Goal: Communication & Community: Ask a question

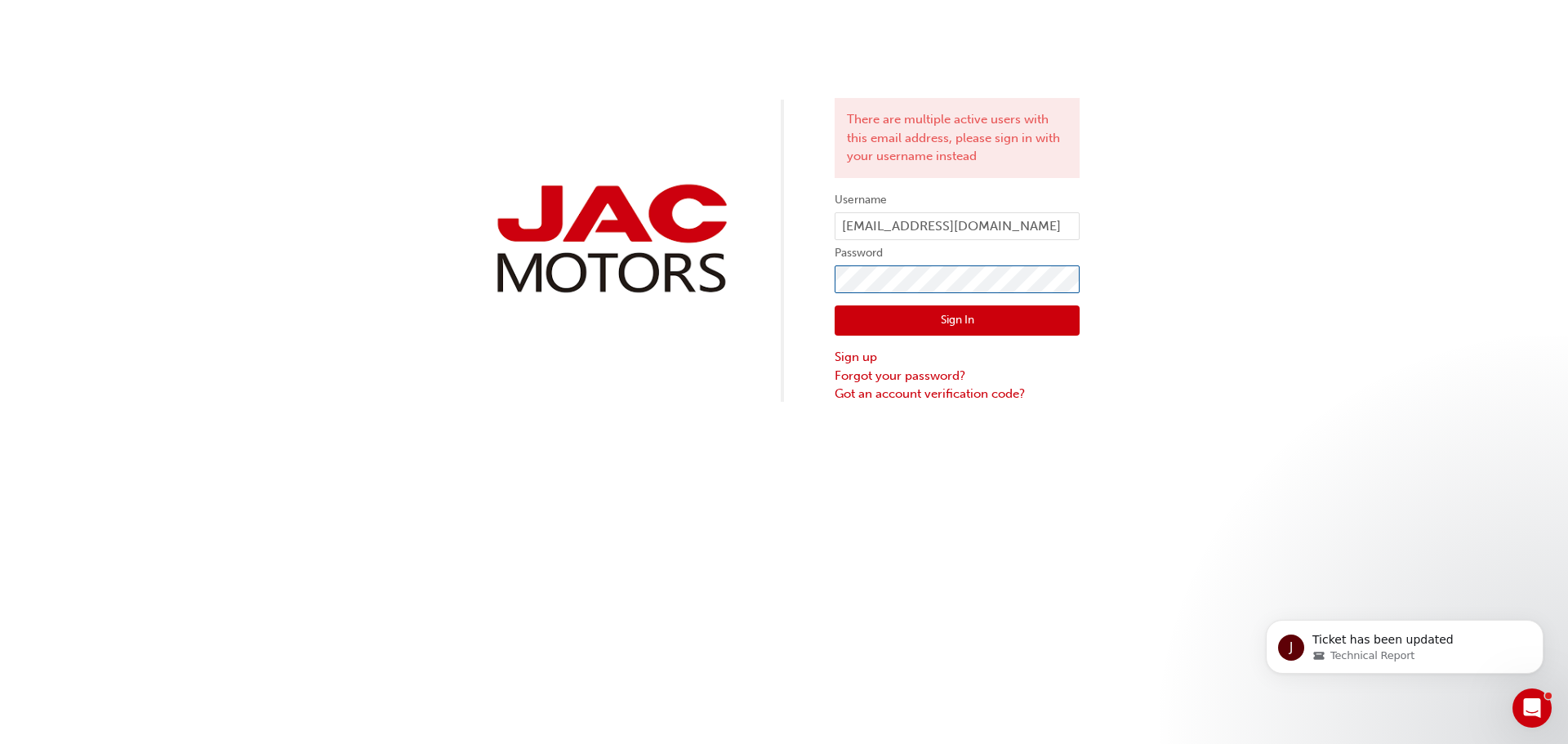
click at [831, 268] on div "There are multiple active users with this email address, please sign in with yo…" at bounding box center [784, 202] width 1568 height 404
drag, startPoint x: 1070, startPoint y: 226, endPoint x: 849, endPoint y: 212, distance: 221.4
click at [849, 212] on form "Username [EMAIL_ADDRESS][DOMAIN_NAME] Password Sign In Sign up Forgot your pass…" at bounding box center [957, 296] width 245 height 213
type input "f"
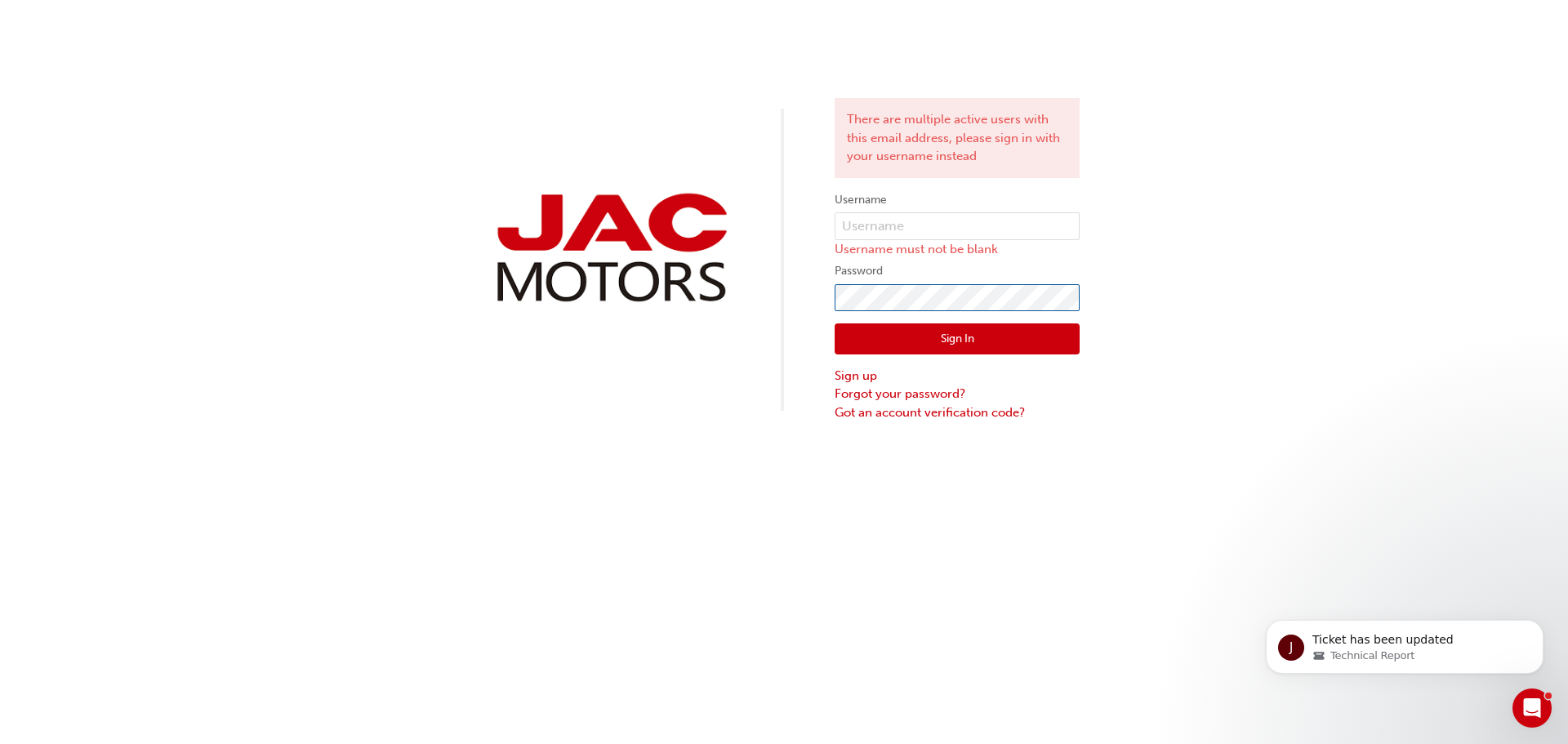
click at [752, 296] on div "There are multiple active users with this email address, please sign in with yo…" at bounding box center [784, 211] width 1568 height 422
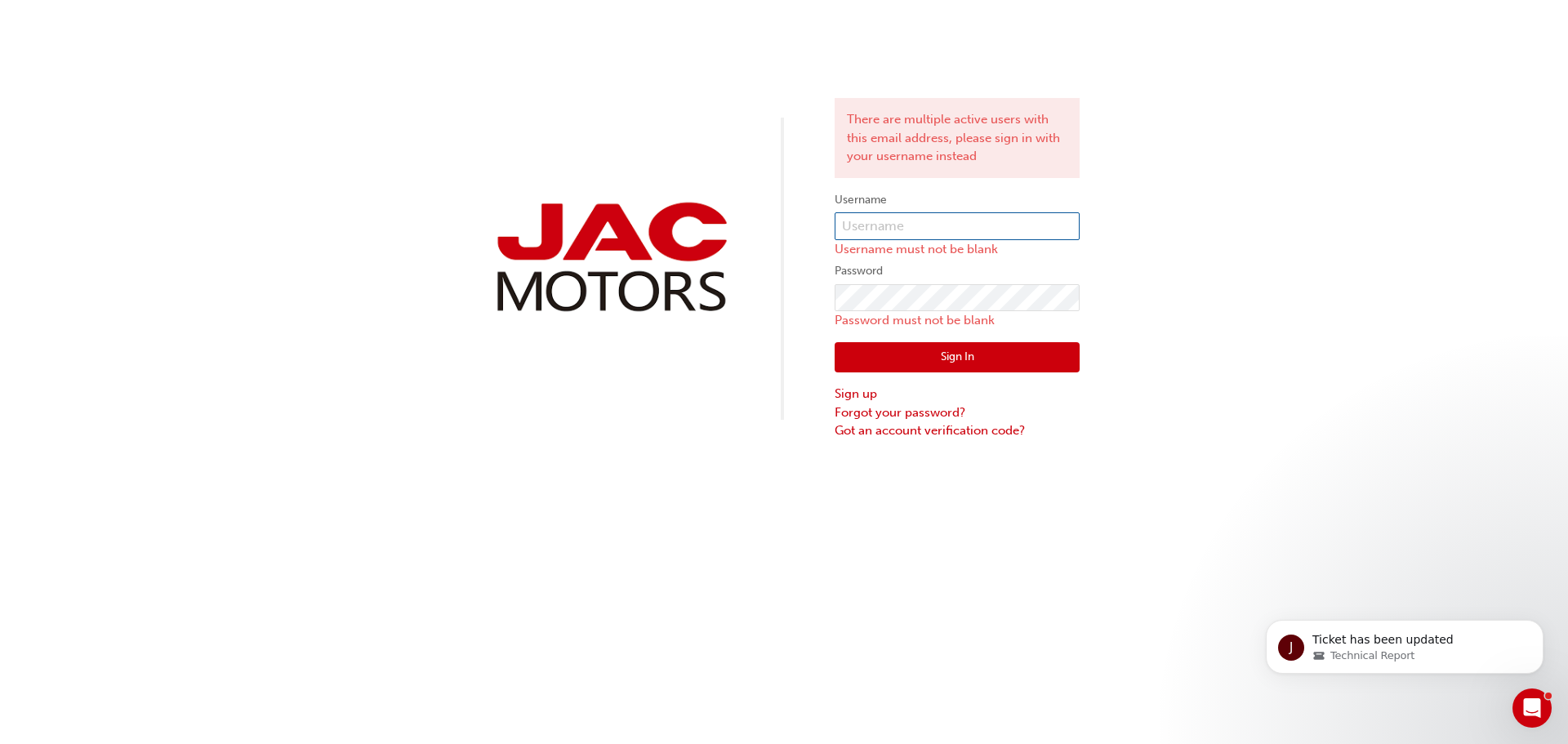
click at [851, 228] on input "text" at bounding box center [957, 226] width 245 height 27
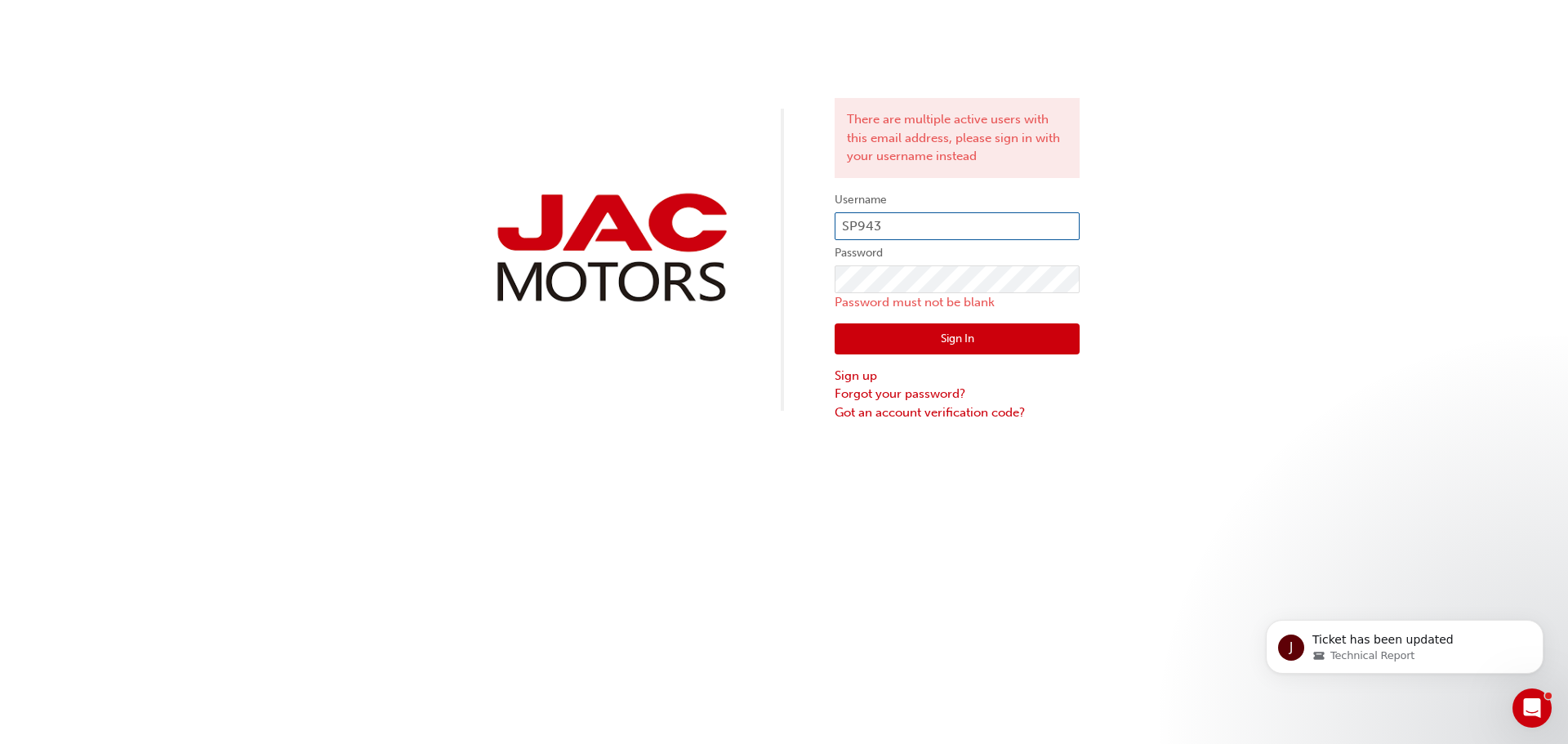
type input "SP943"
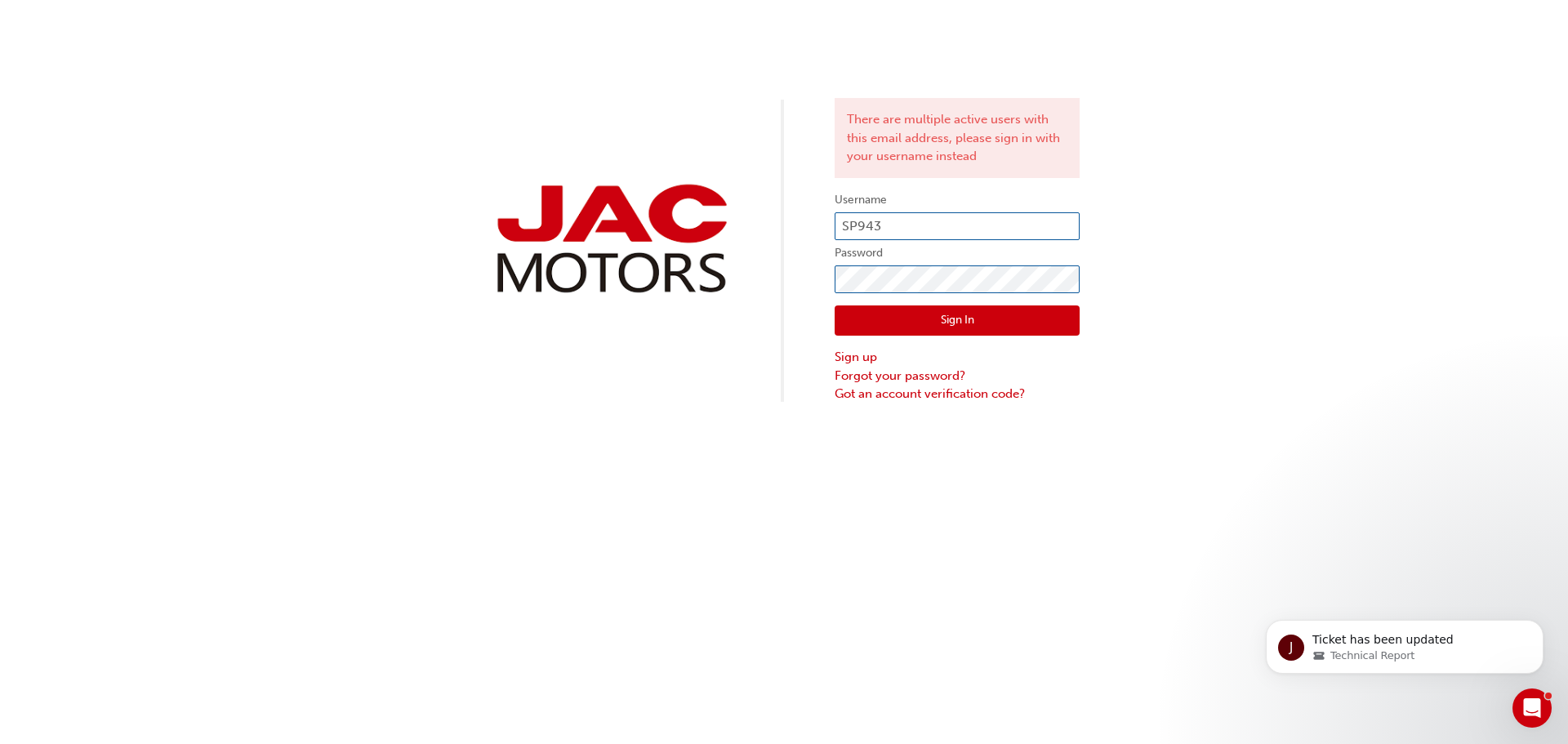
click button "Sign In" at bounding box center [957, 321] width 245 height 31
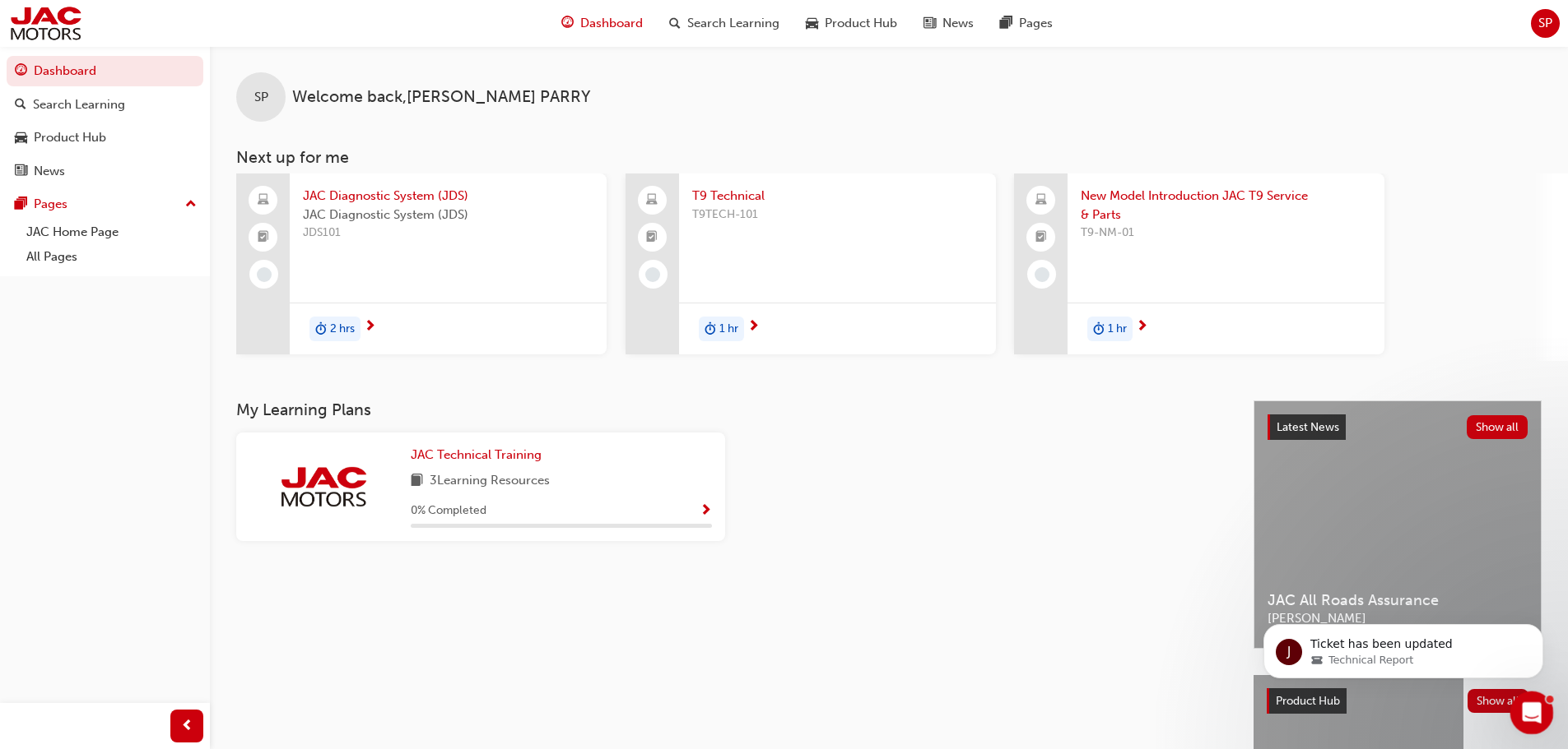
click at [1530, 708] on icon "Open Intercom Messenger" at bounding box center [1530, 711] width 12 height 13
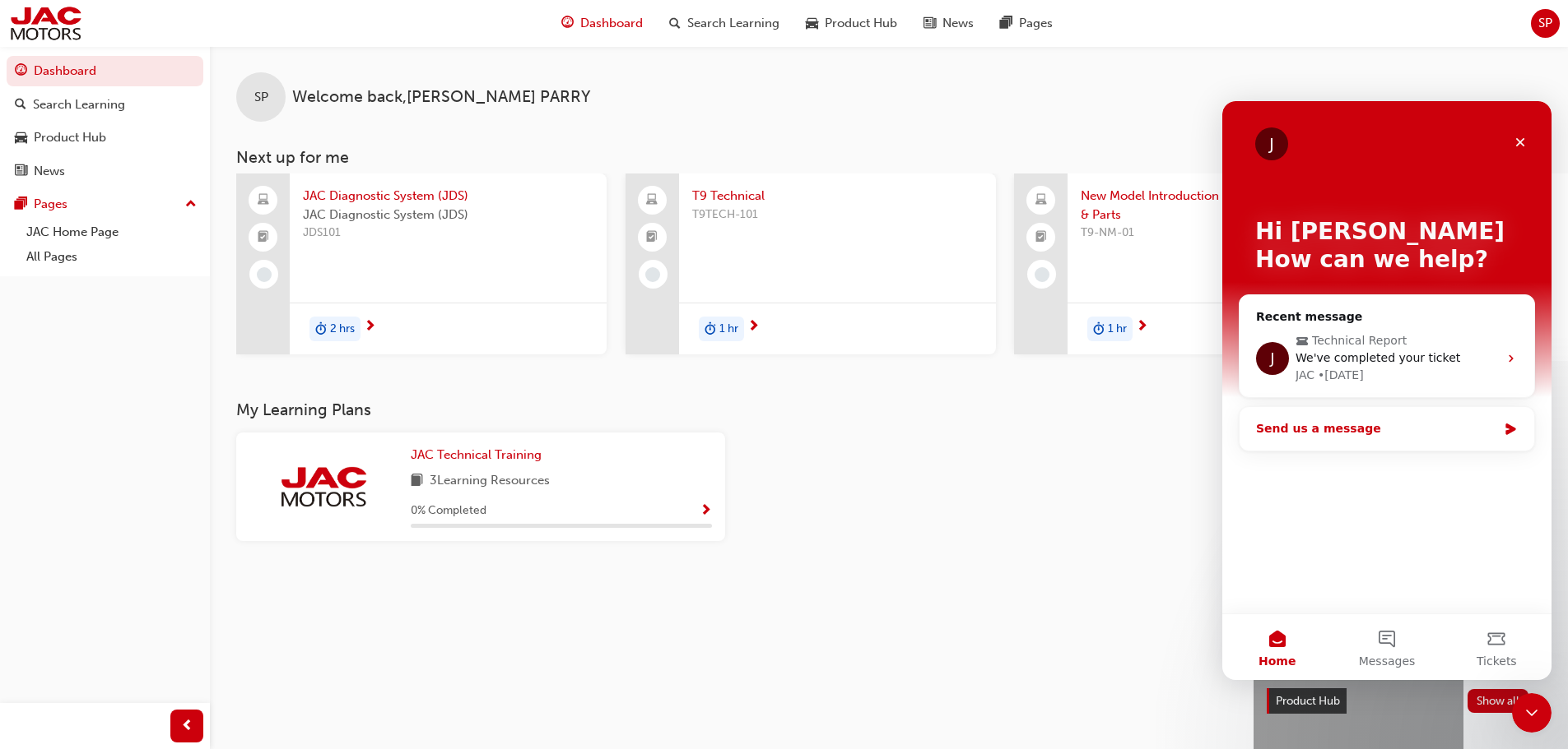
click at [1428, 426] on div "Send us a message" at bounding box center [1376, 429] width 241 height 18
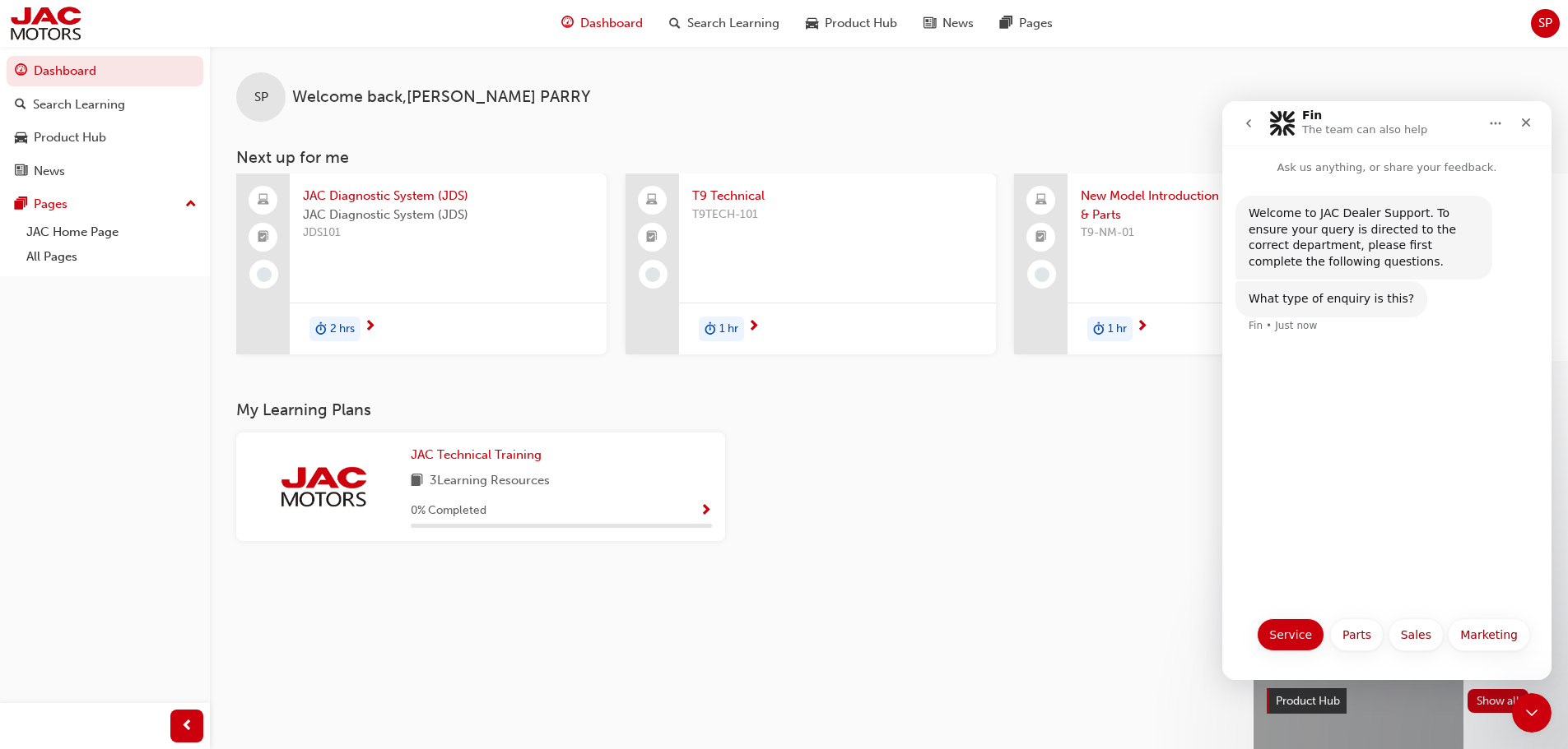
click at [1282, 639] on button "Service" at bounding box center [1290, 634] width 68 height 33
click at [1417, 515] on button "Request for Technical Support" at bounding box center [1431, 512] width 197 height 33
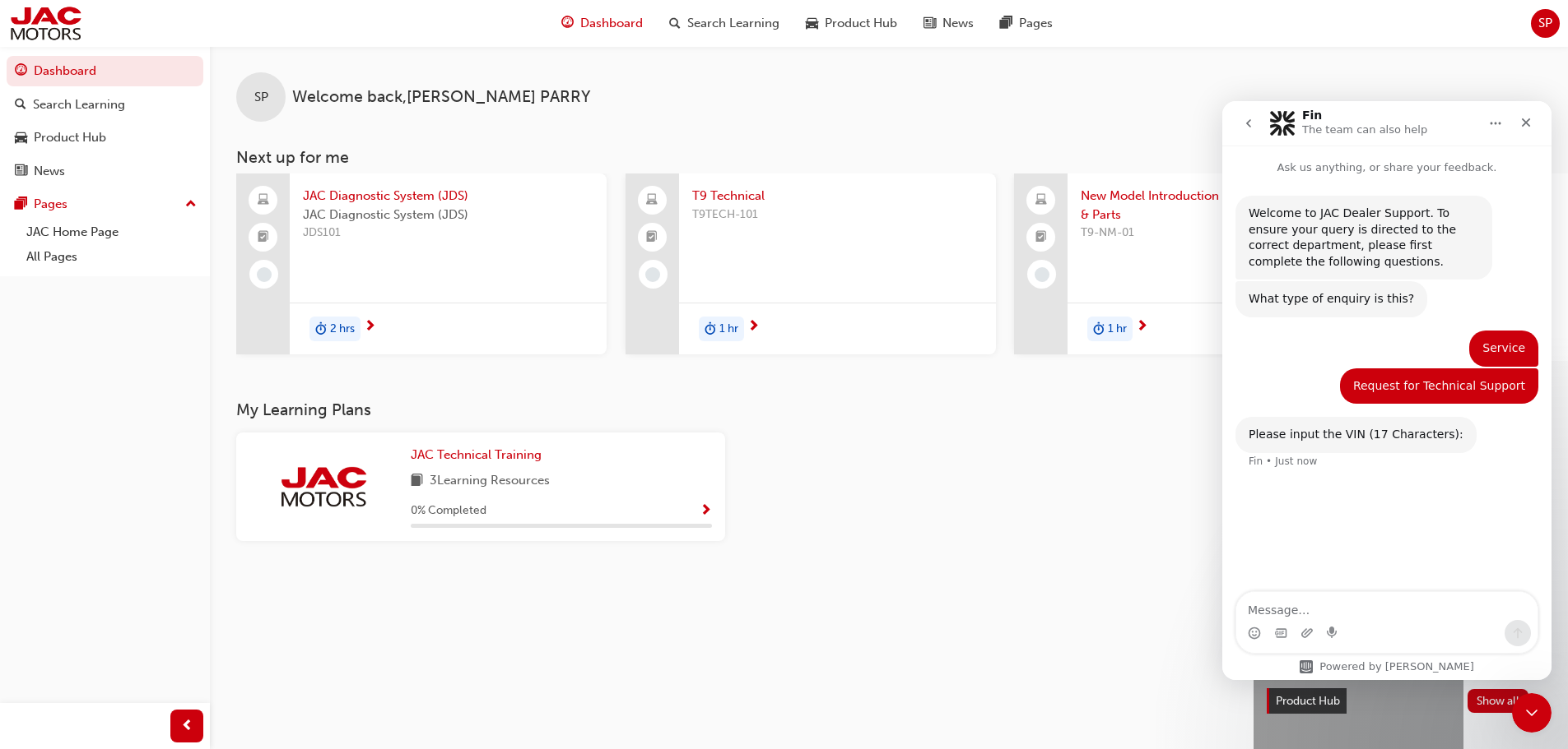
click at [1338, 615] on textarea "Message…" at bounding box center [1387, 606] width 301 height 28
type textarea "[US_VEHICLE_IDENTIFICATION_NUMBER]"
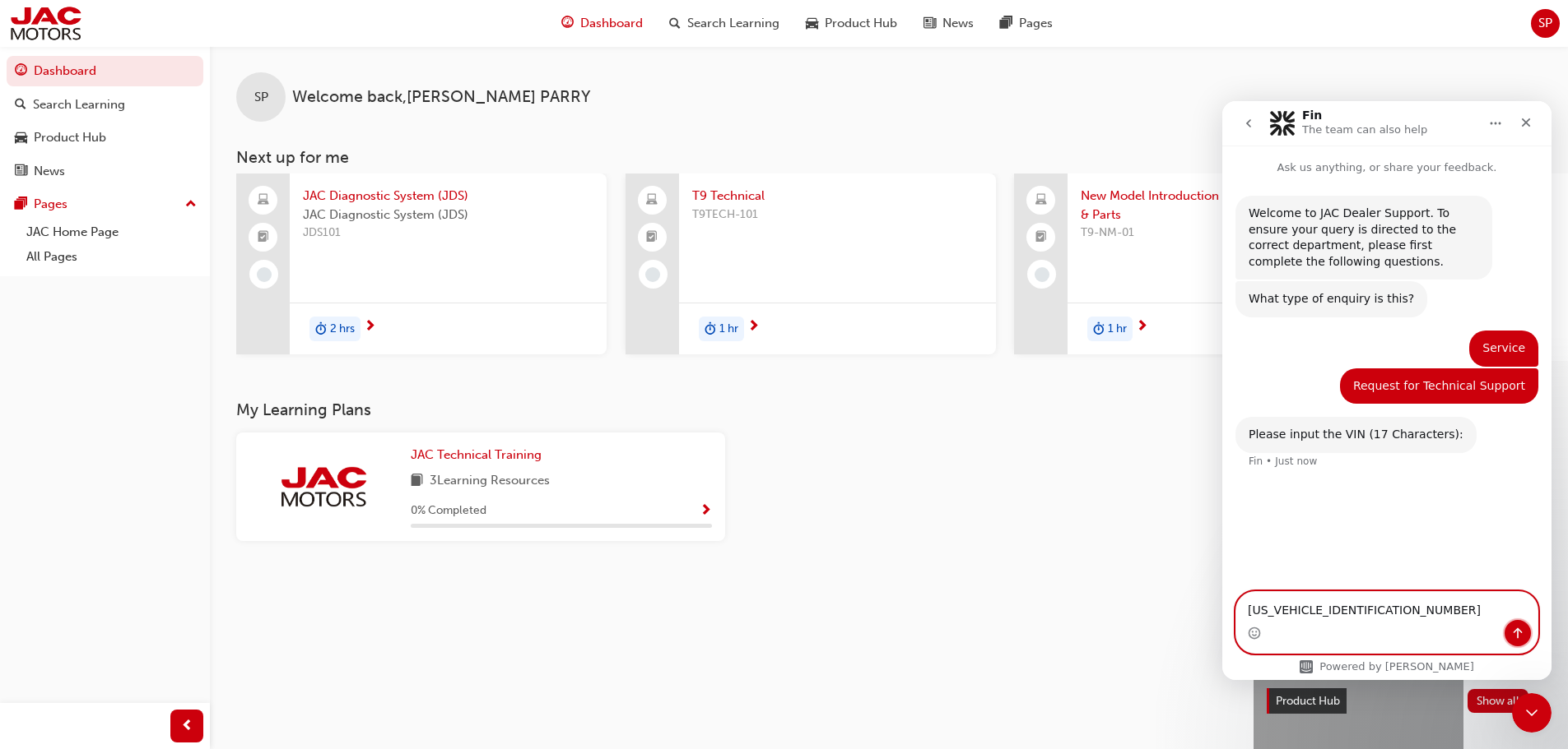
click at [1517, 626] on button "Send a message…" at bounding box center [1517, 633] width 26 height 26
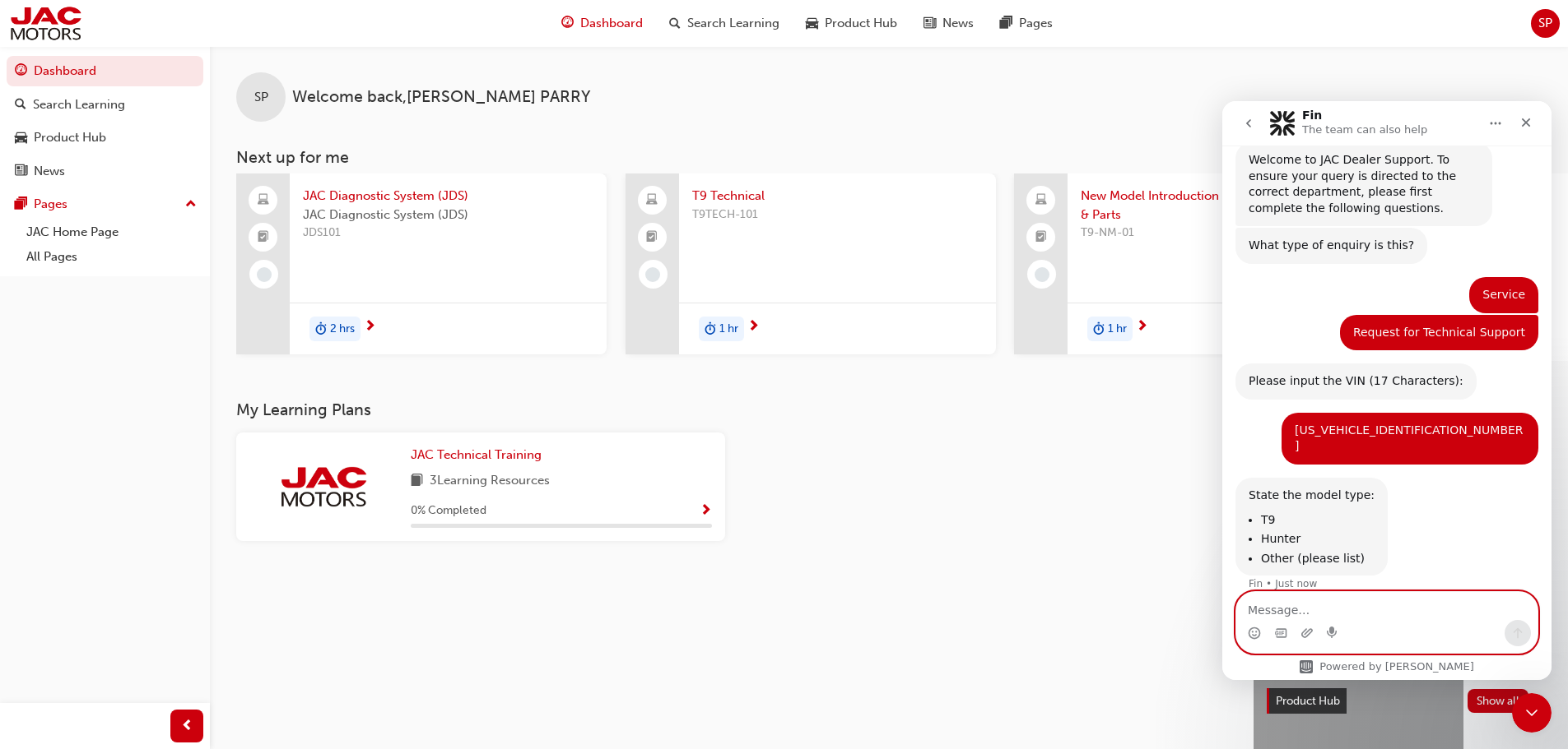
scroll to position [56, 0]
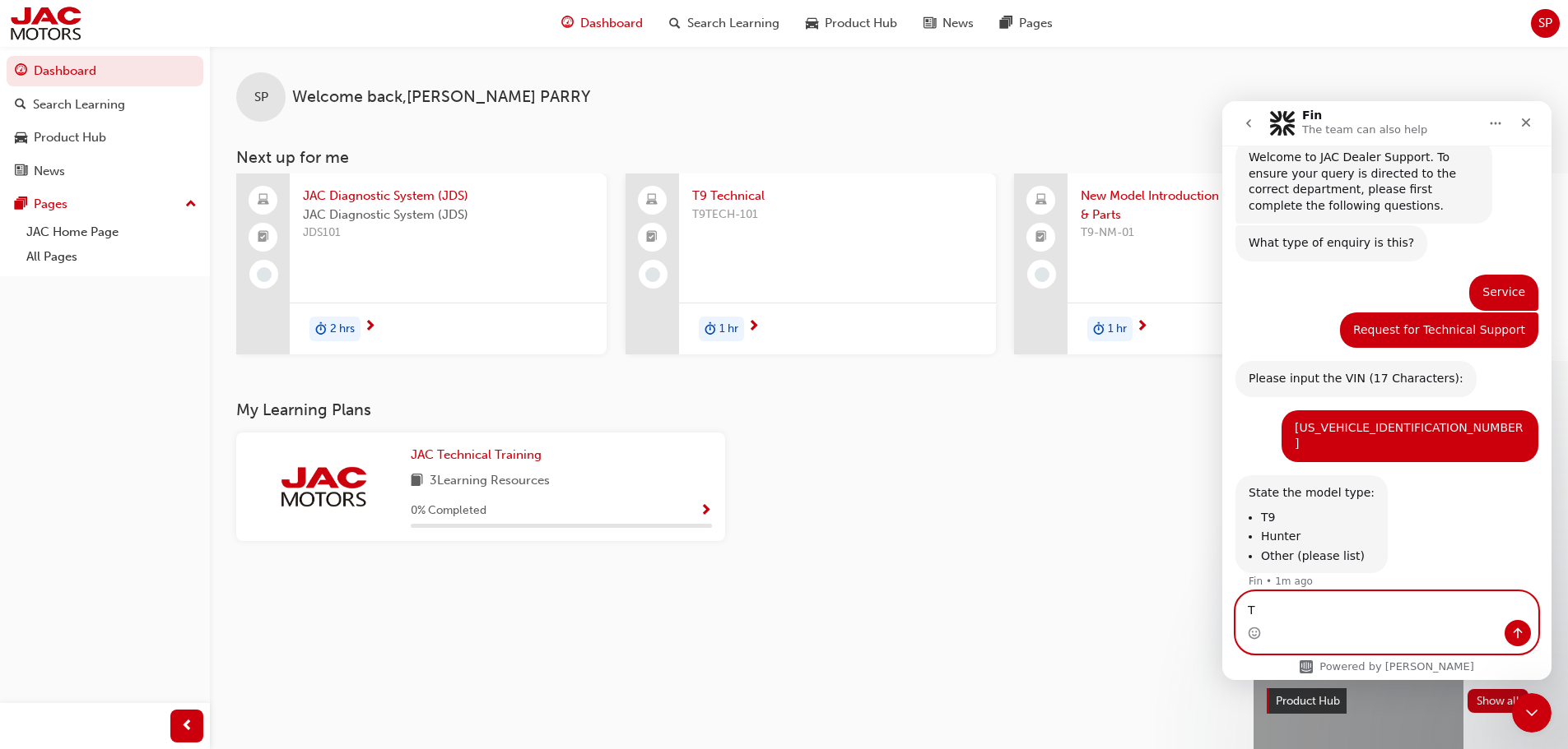
type textarea "T9"
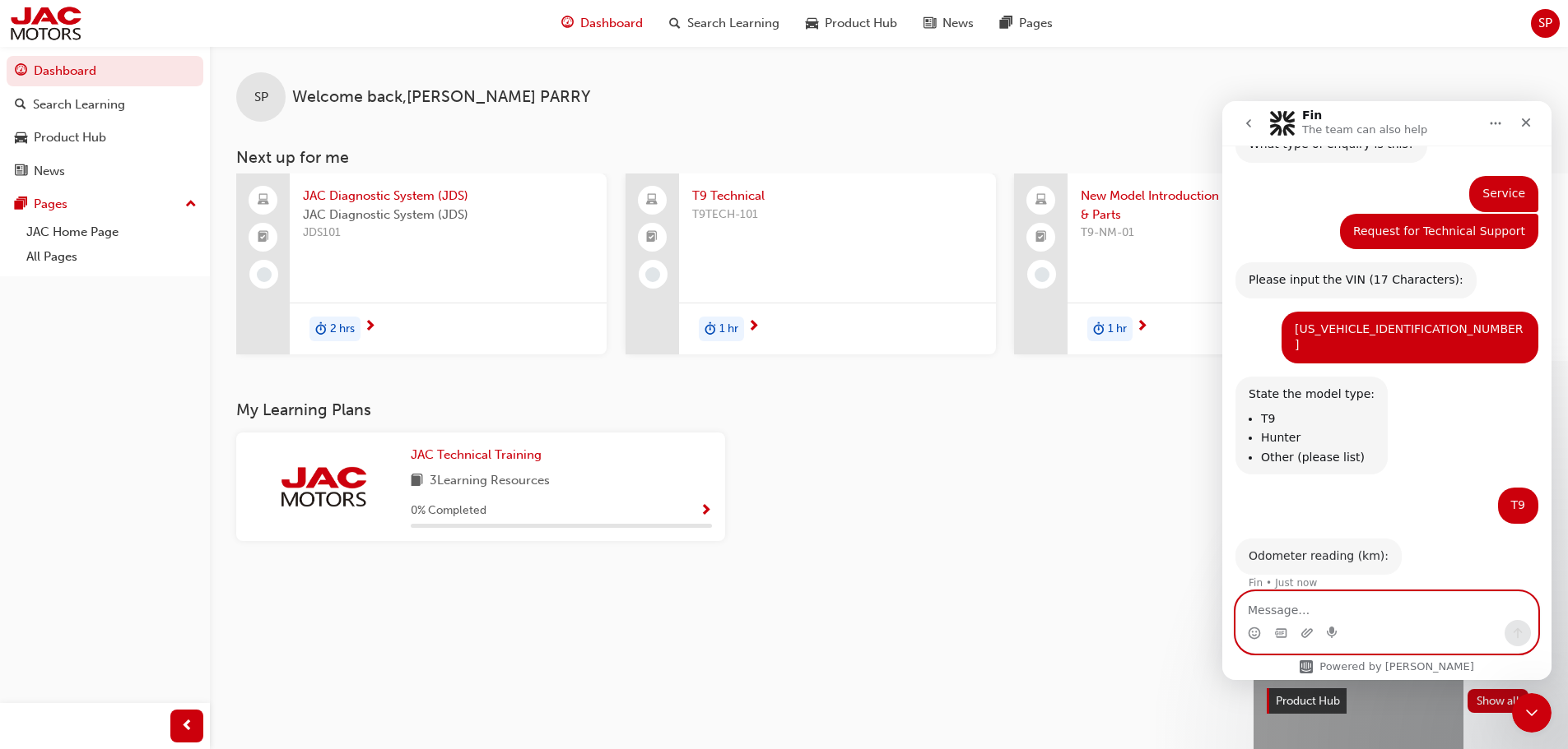
scroll to position [154, 0]
type textarea "1,126"
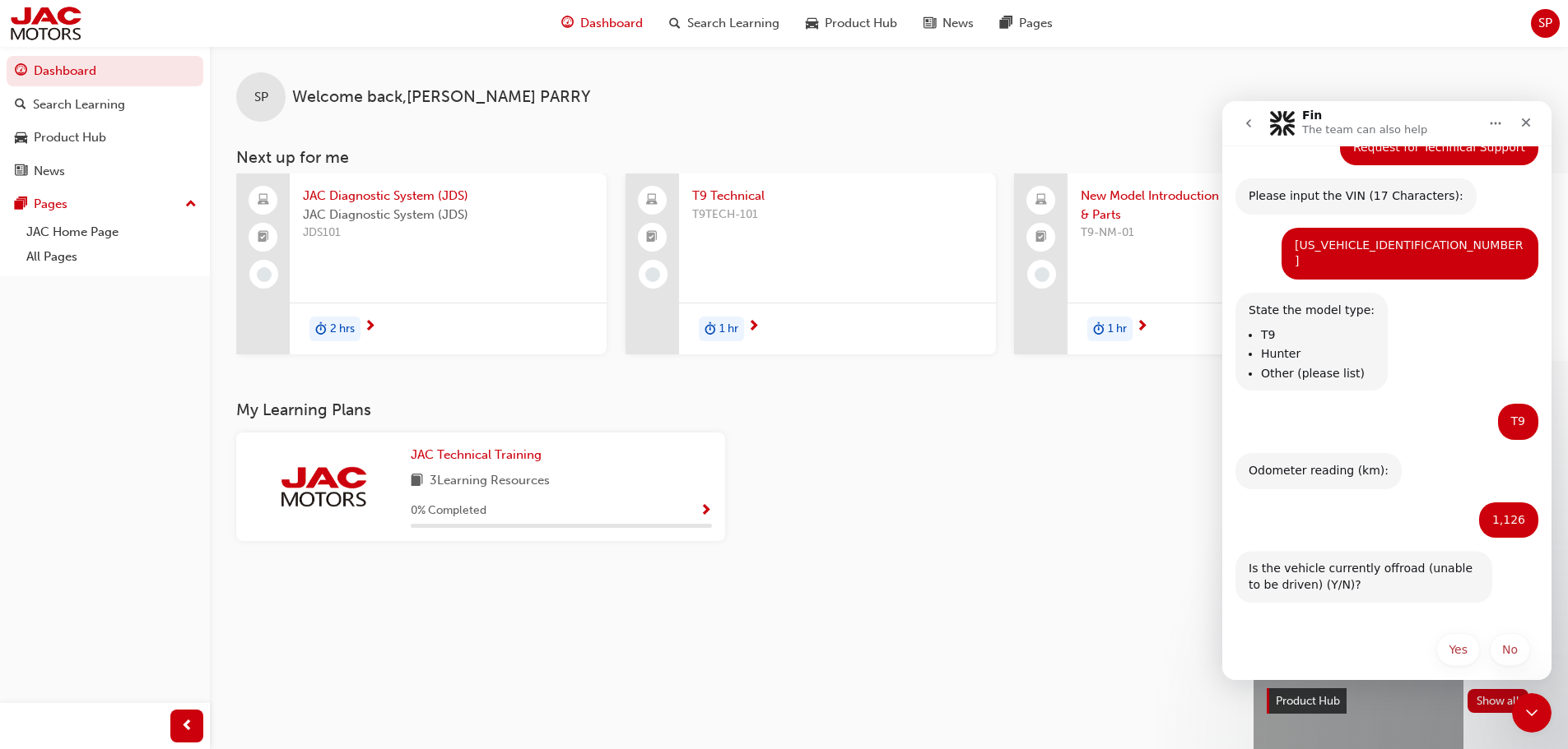
scroll to position [237, 0]
click at [1506, 634] on button "No" at bounding box center [1509, 650] width 40 height 33
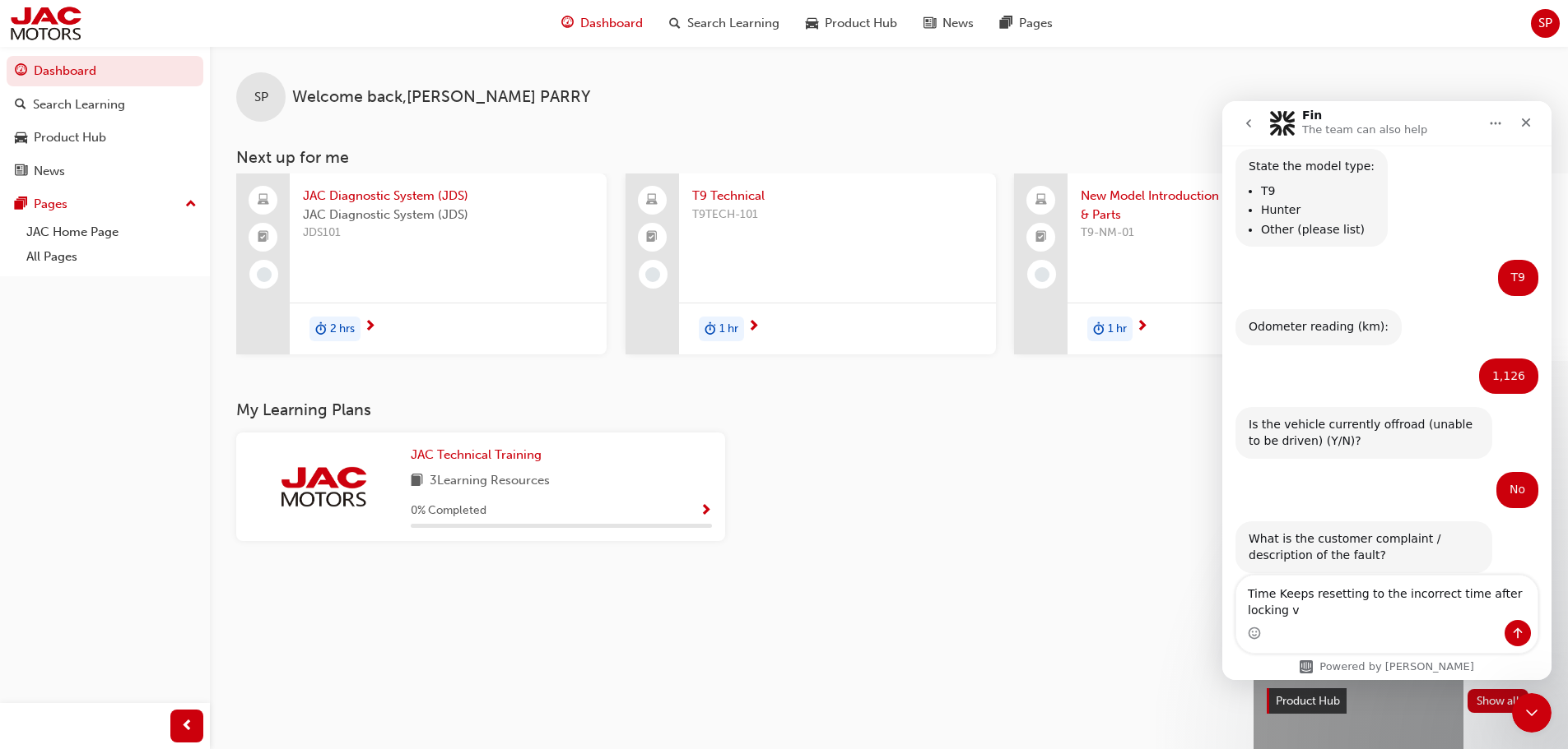
scroll to position [399, 0]
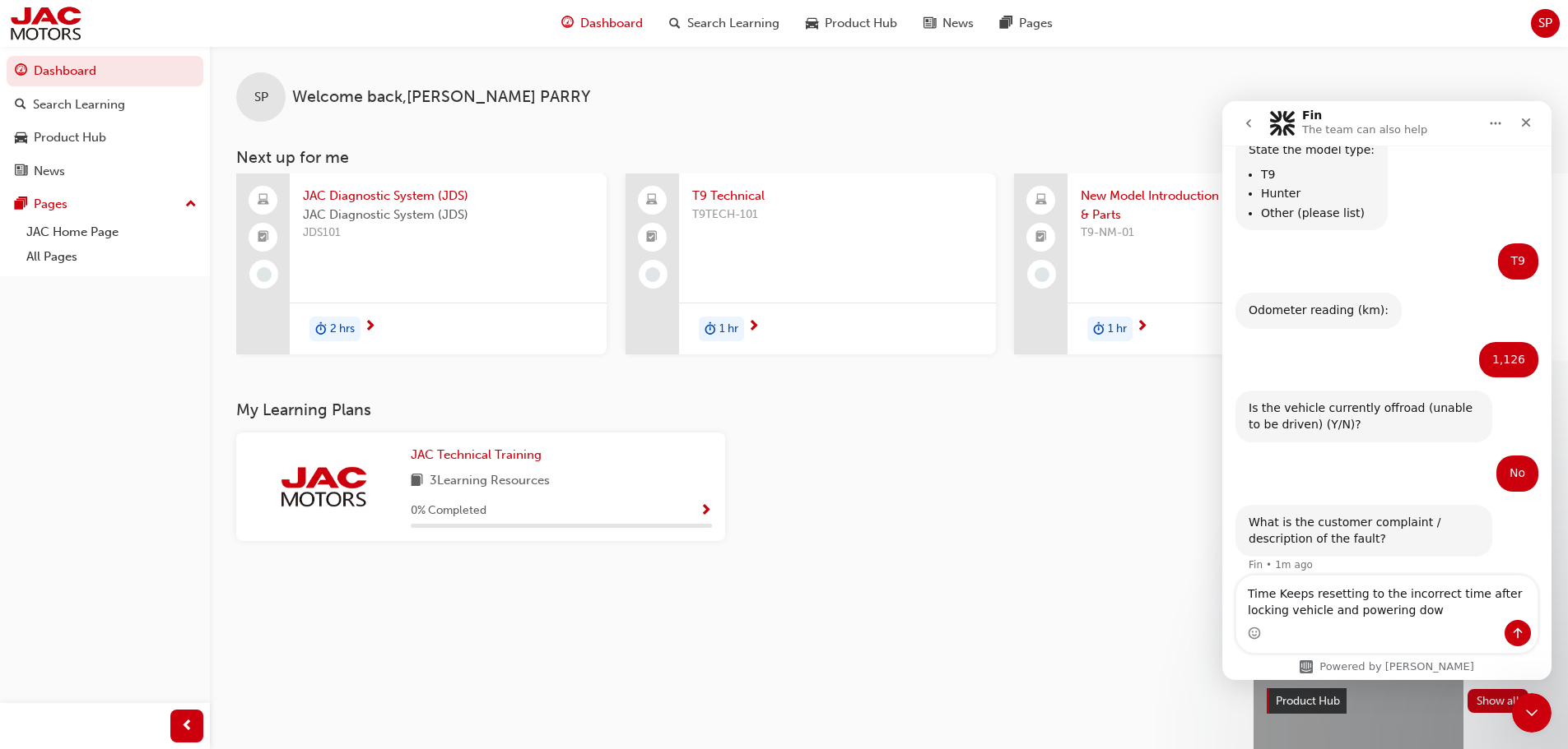
type textarea "Time Keeps resetting to the incorrect time after locking vehicle and powering d…"
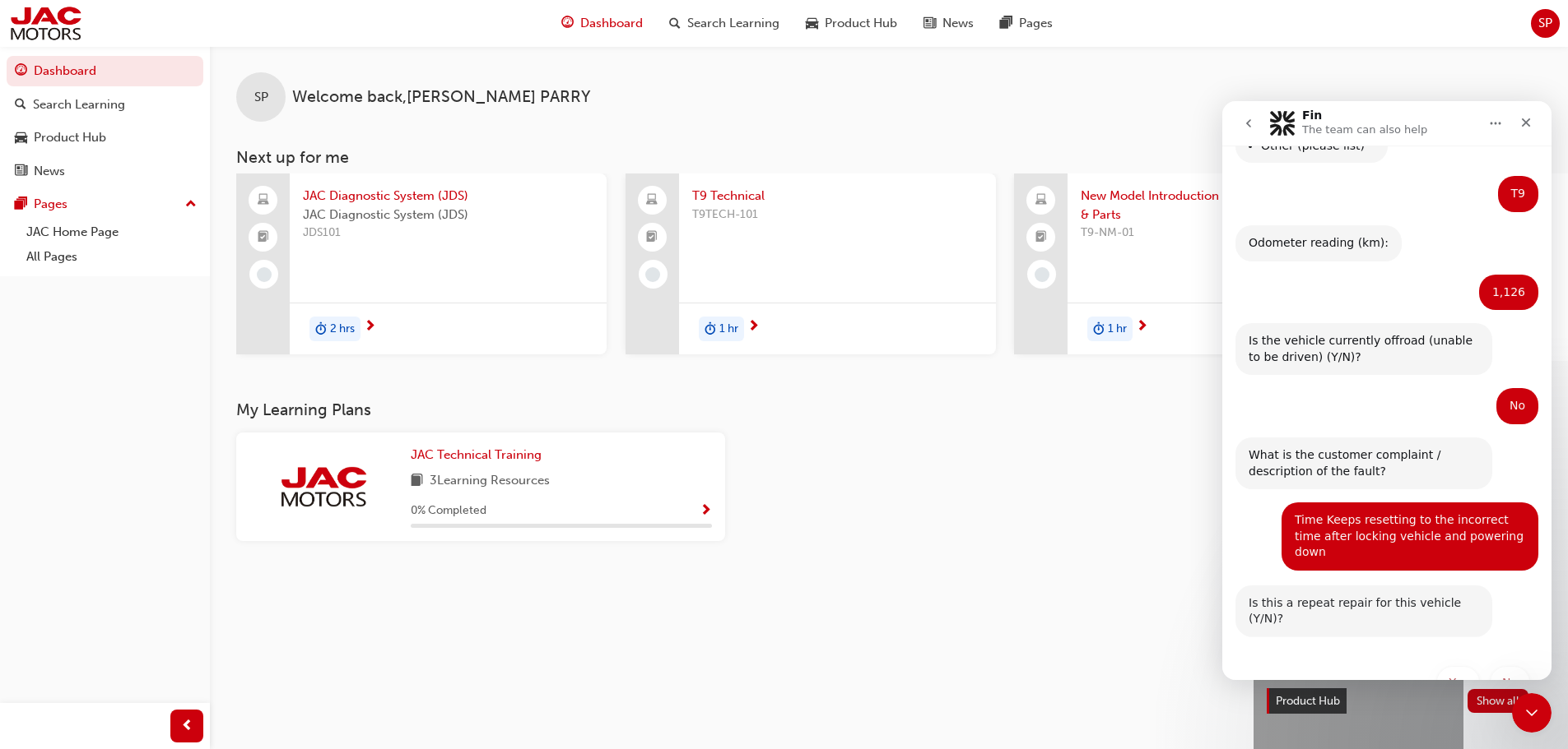
scroll to position [466, 0]
click at [1456, 667] on button "Yes" at bounding box center [1458, 683] width 43 height 33
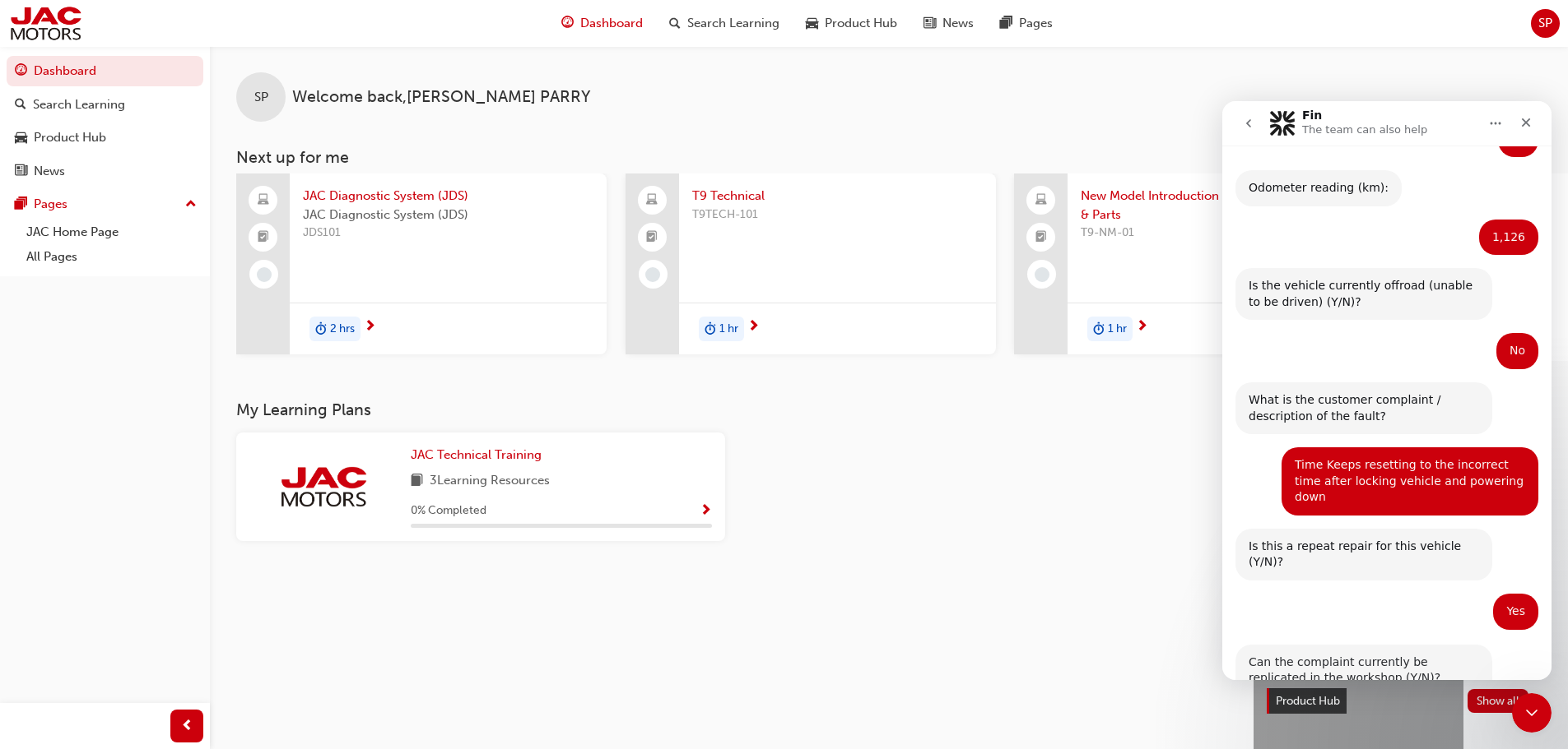
scroll to position [580, 0]
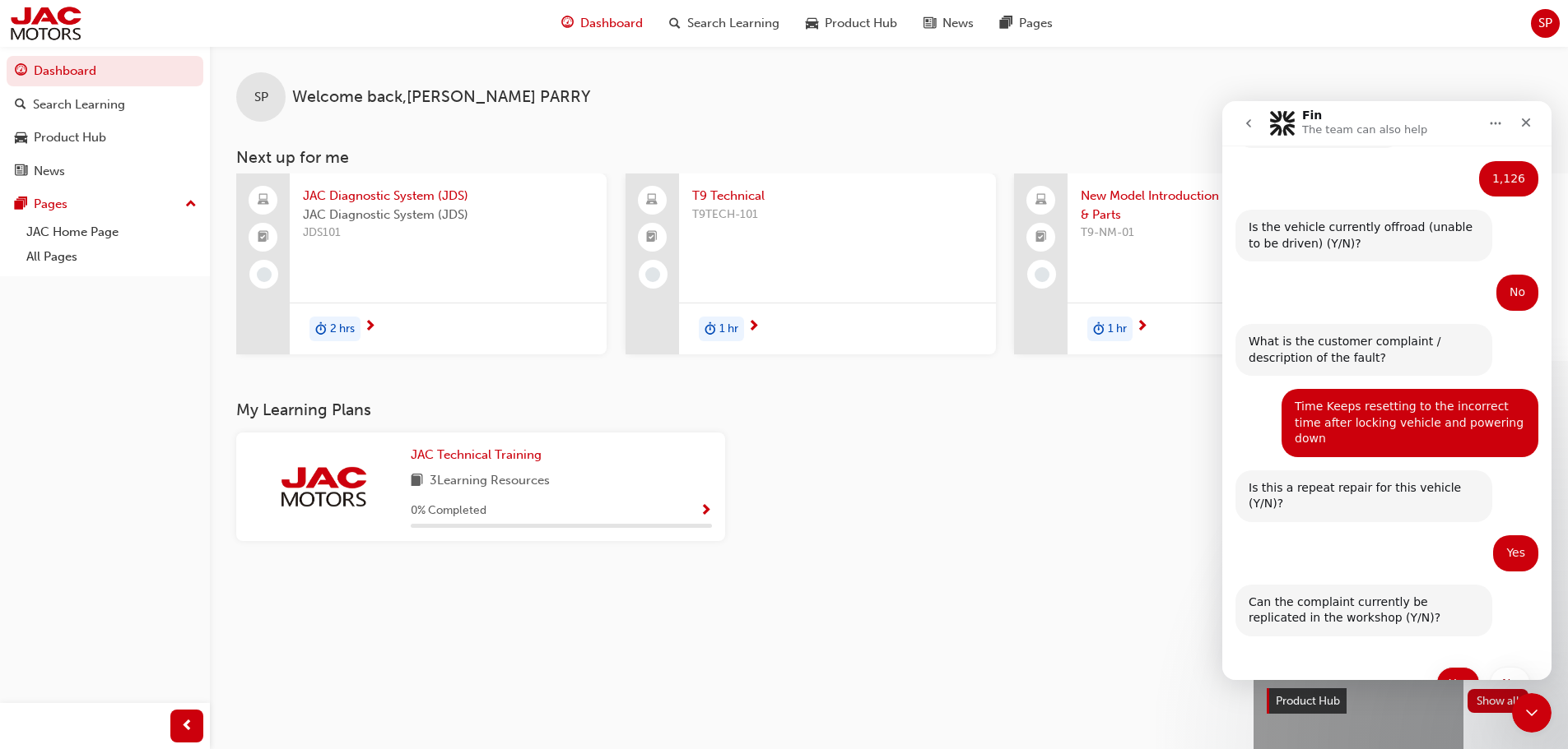
click at [1463, 667] on button "Yes" at bounding box center [1458, 683] width 43 height 33
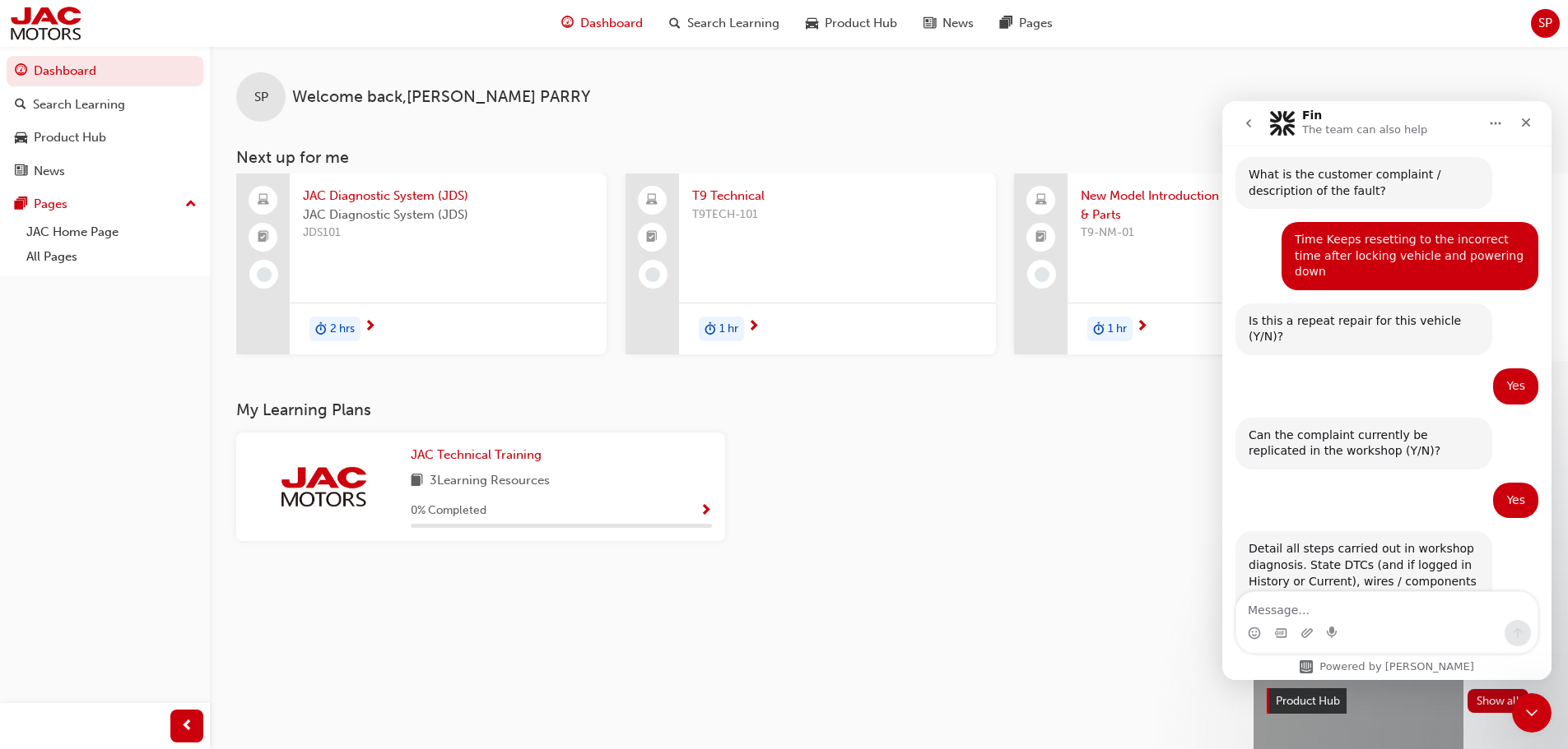
scroll to position [757, 0]
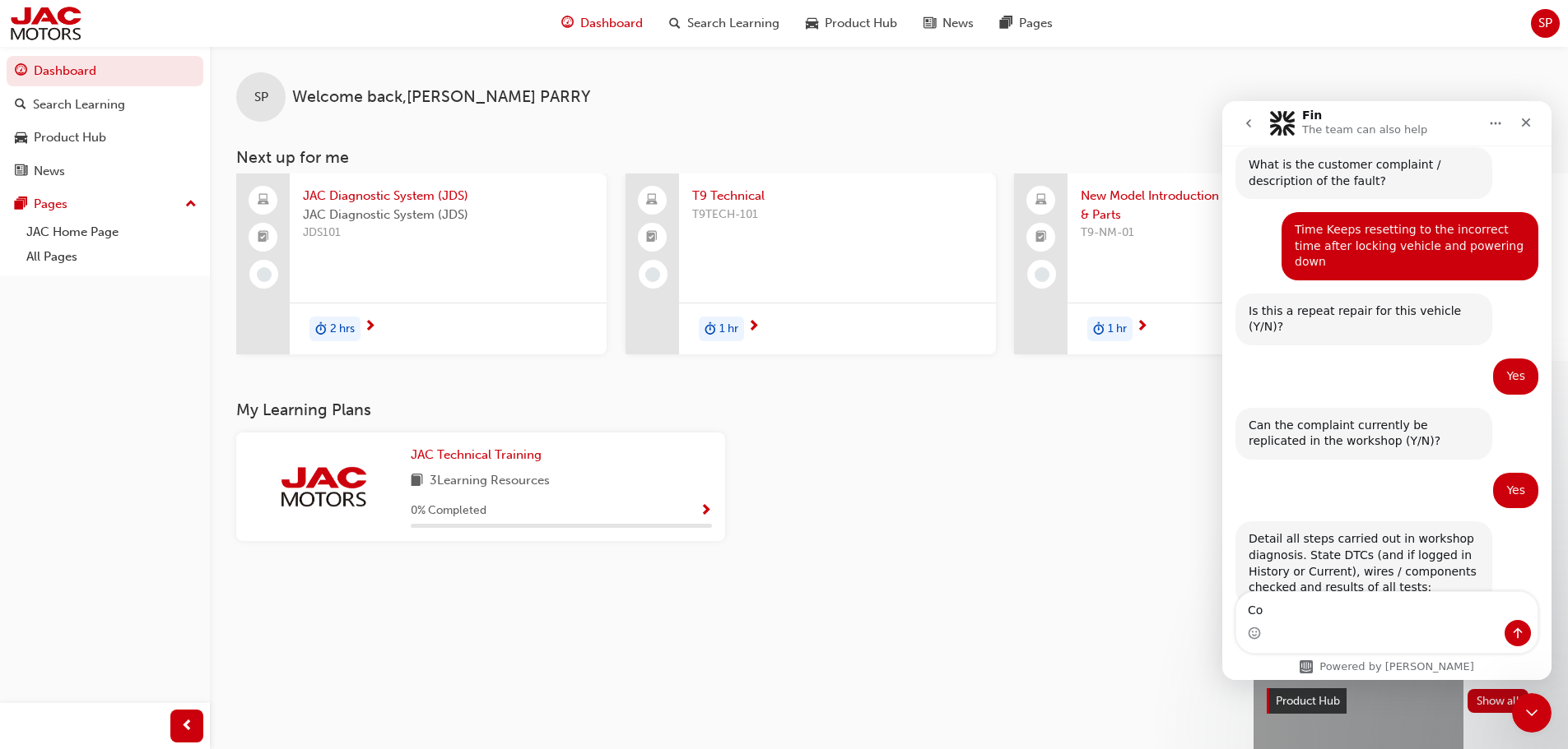
type textarea "C"
type textarea "o"
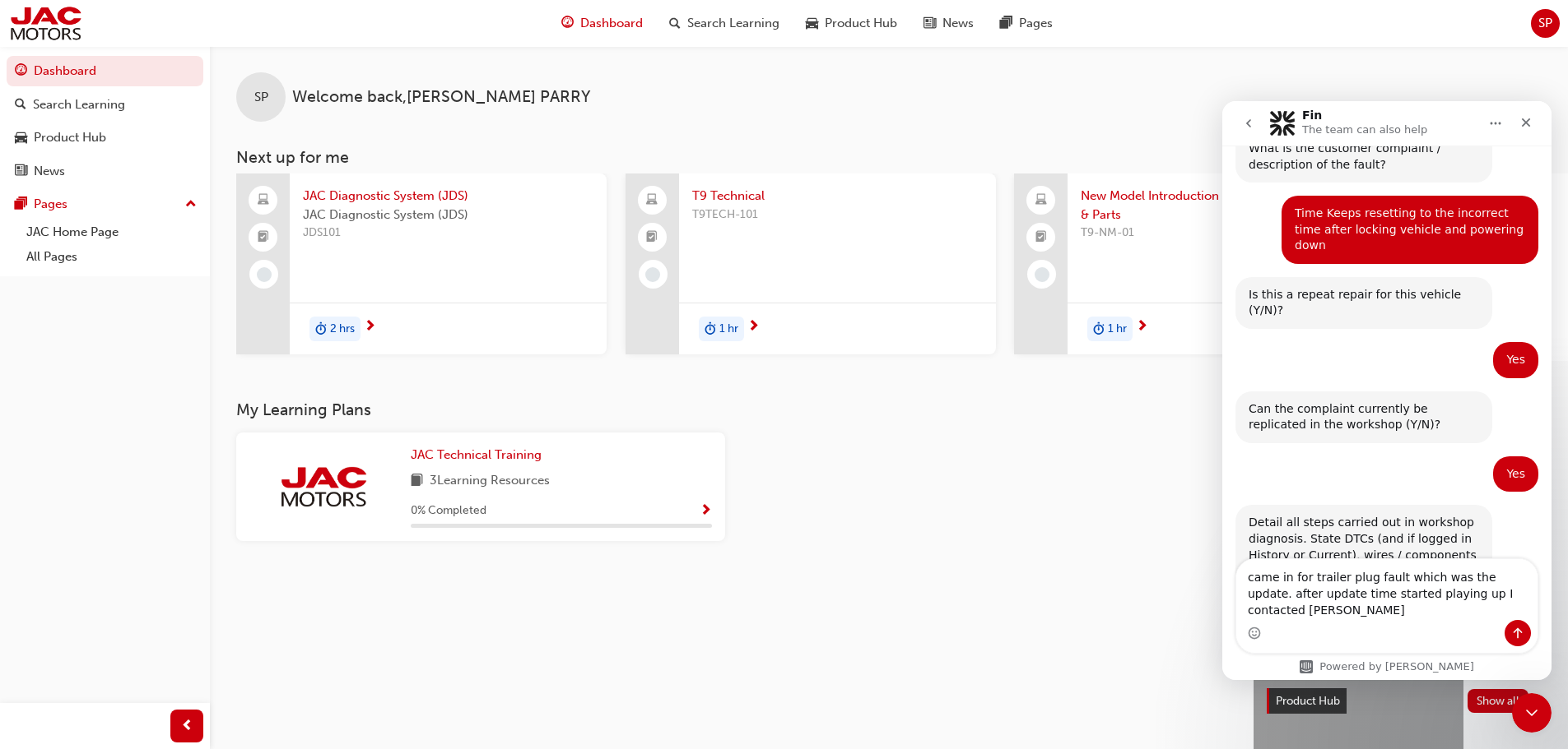
click at [1520, 606] on textarea "came in for trailer plug fault which was the update. after update time started …" at bounding box center [1387, 589] width 301 height 61
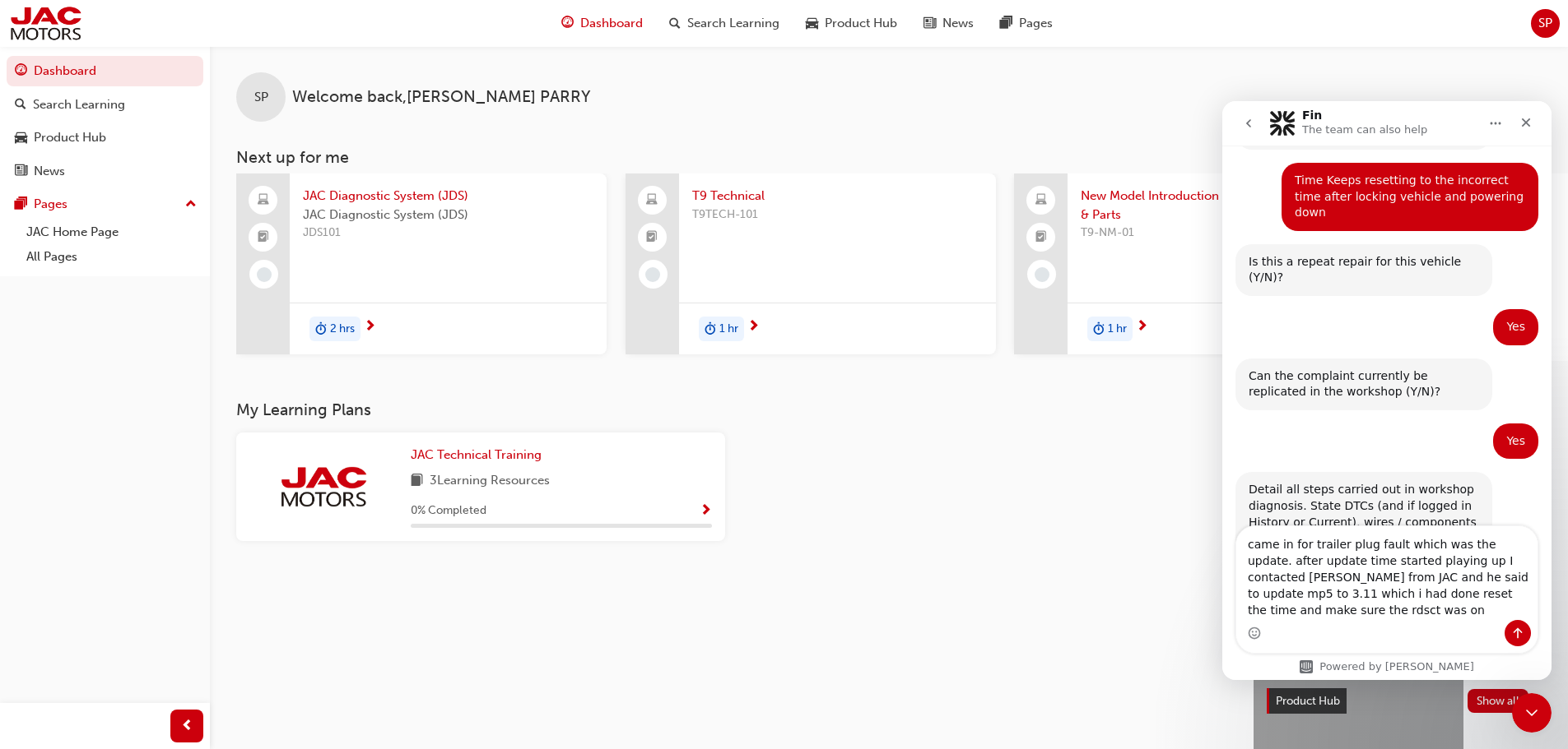
scroll to position [823, 0]
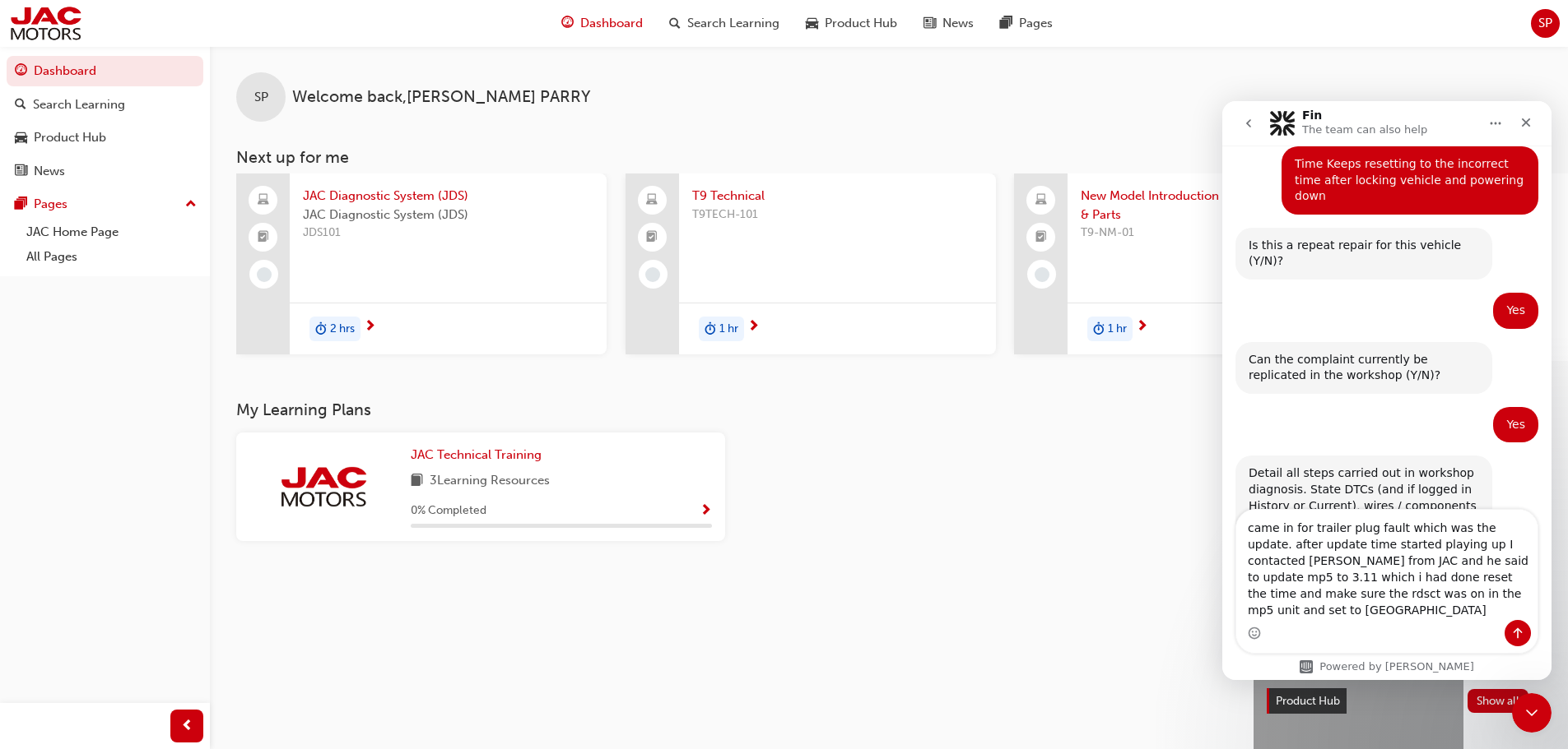
drag, startPoint x: 1490, startPoint y: 594, endPoint x: 1465, endPoint y: 633, distance: 46.3
click at [1465, 633] on div "Intercom messenger" at bounding box center [1387, 633] width 301 height 26
drag, startPoint x: 1494, startPoint y: 594, endPoint x: 1471, endPoint y: 593, distance: 23.0
click at [1471, 593] on textarea "came in for trailer plug fault which was the update. after update time started …" at bounding box center [1387, 565] width 301 height 110
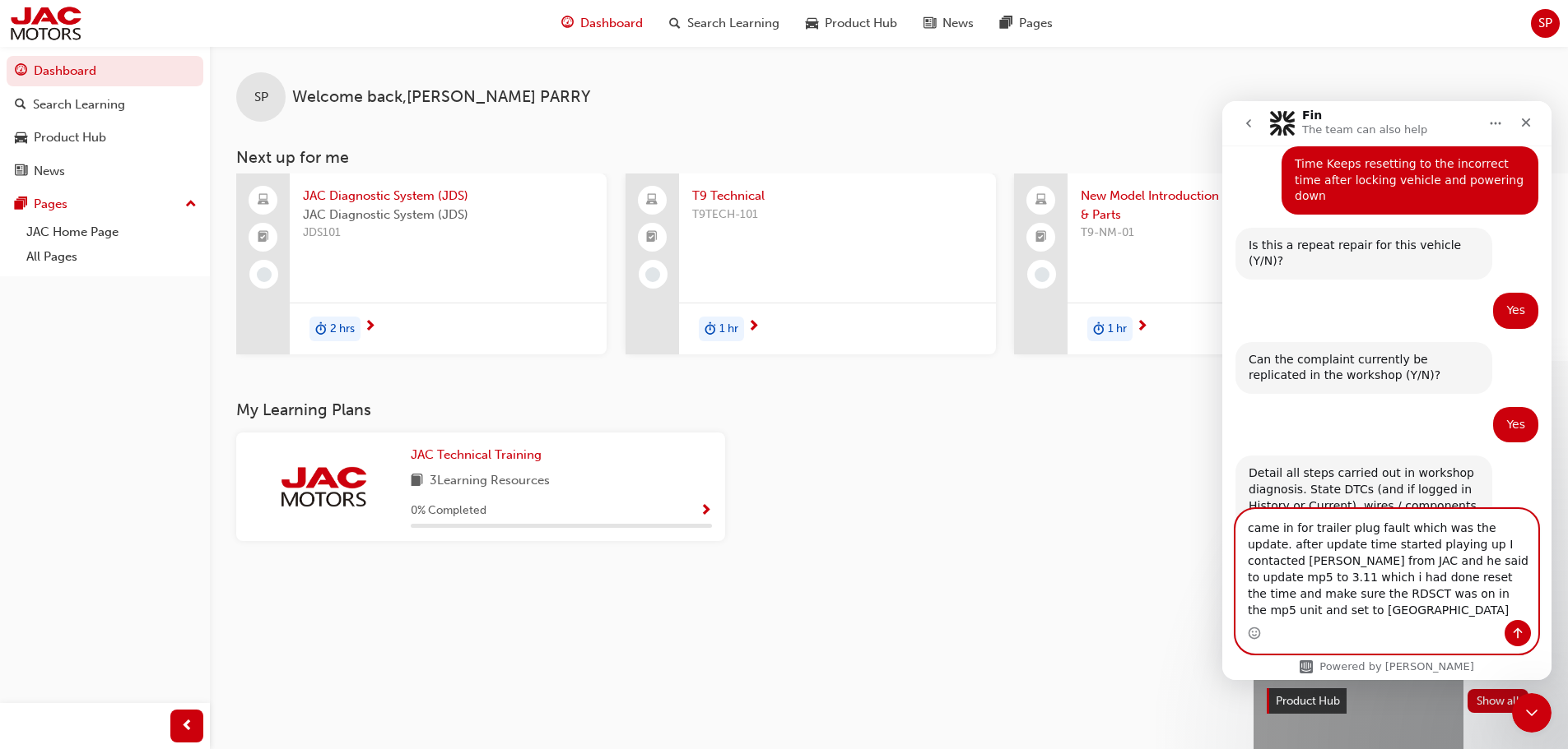
click at [1456, 618] on textarea "came in for trailer plug fault which was the update. after update time started …" at bounding box center [1387, 565] width 301 height 110
click at [1525, 594] on textarea "came in for trailer plug fault which was the update. after update time started …" at bounding box center [1387, 565] width 301 height 110
click at [1483, 609] on textarea "came in for trailer plug fault which was the update. after update time started …" at bounding box center [1387, 557] width 301 height 127
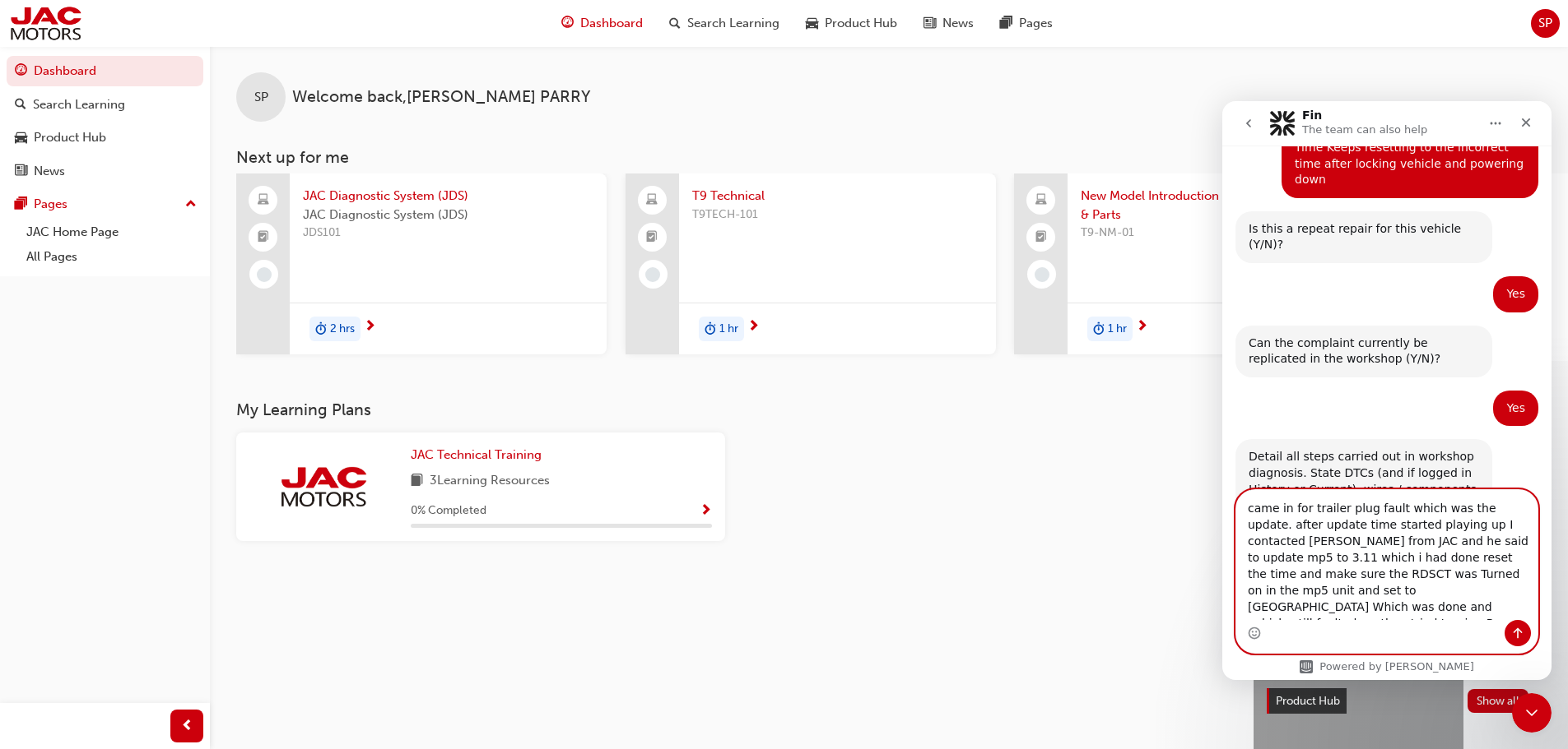
scroll to position [855, 0]
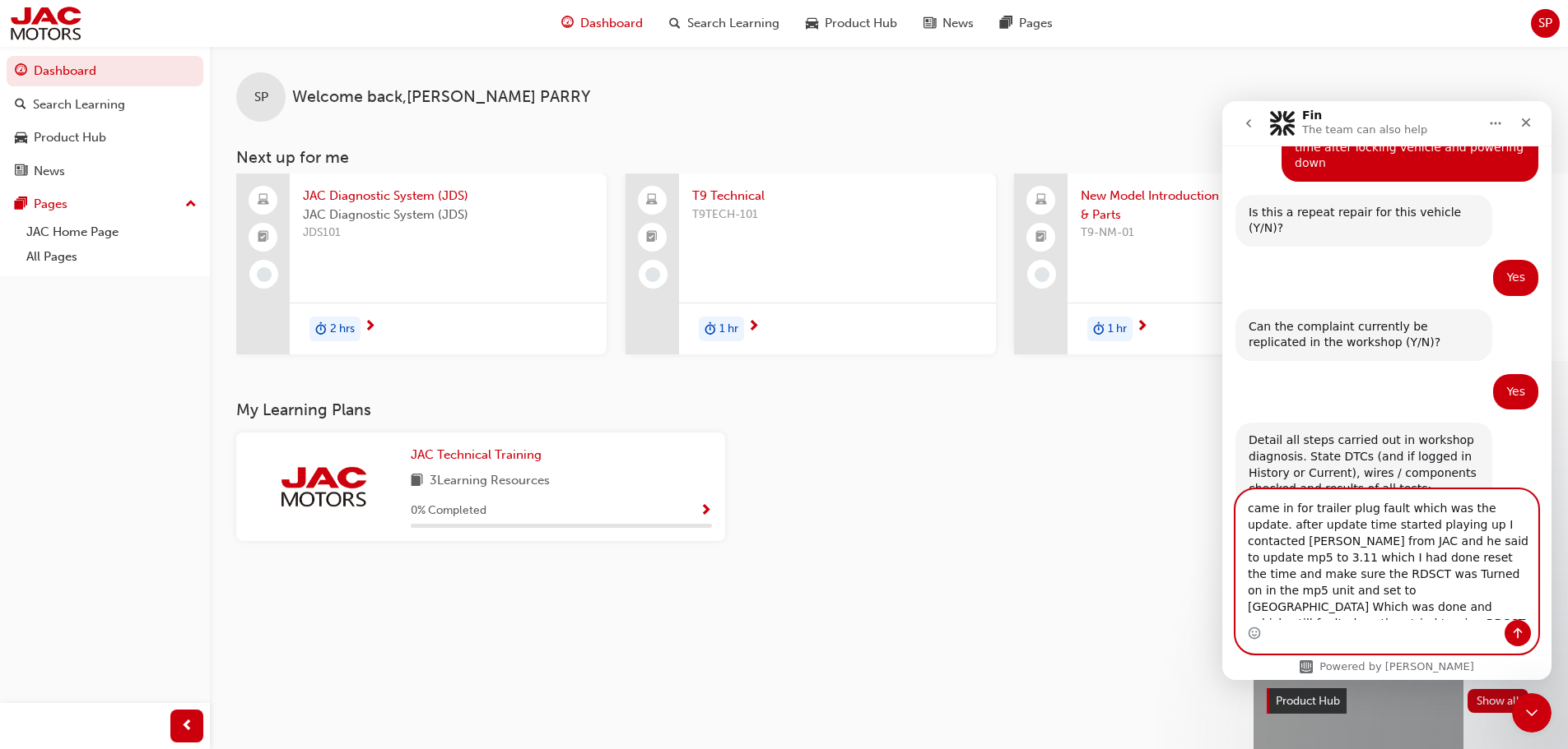
type textarea "came in for trailer plug fault which was the update. after update time started …"
click at [1519, 630] on icon "Send a message…" at bounding box center [1518, 634] width 9 height 11
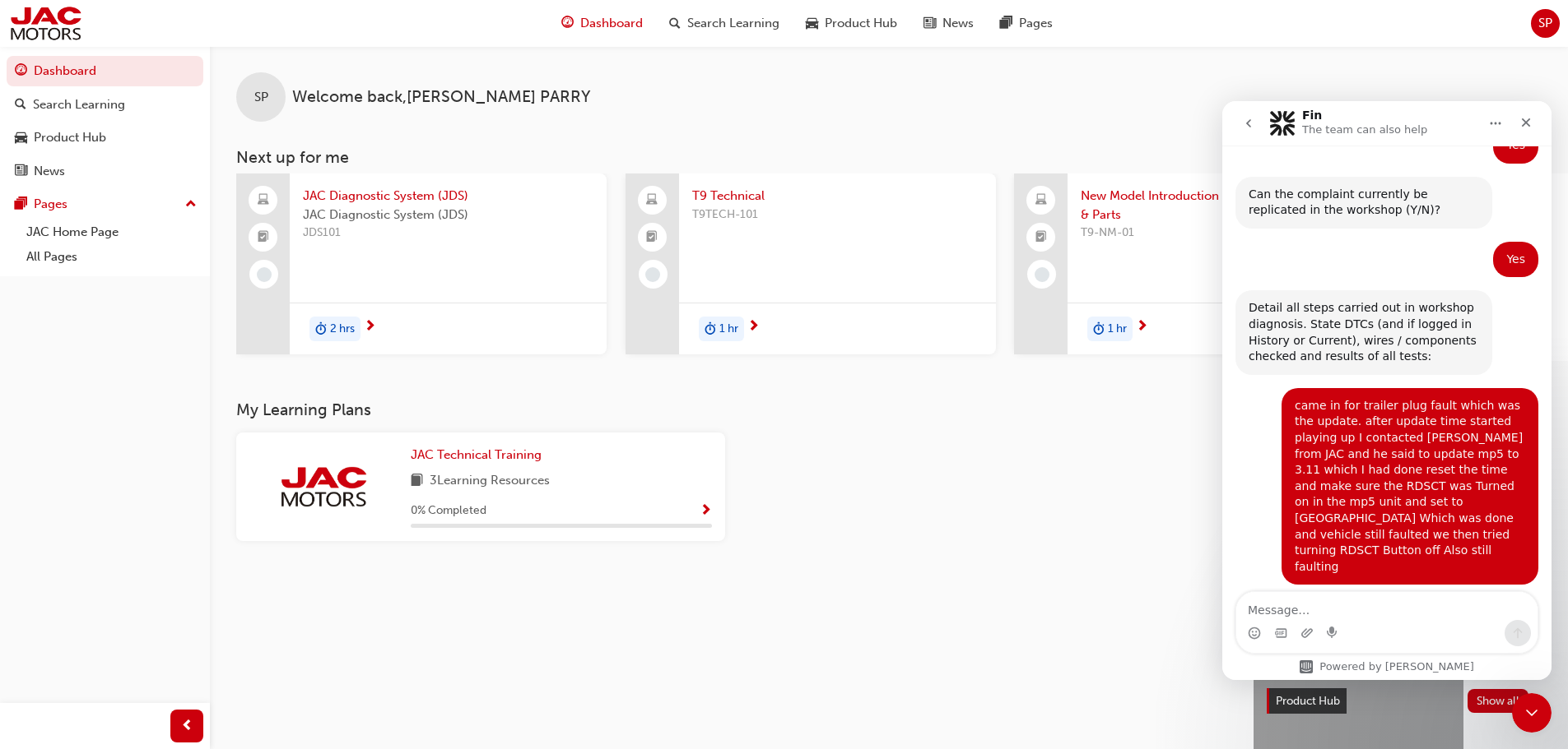
scroll to position [1016, 0]
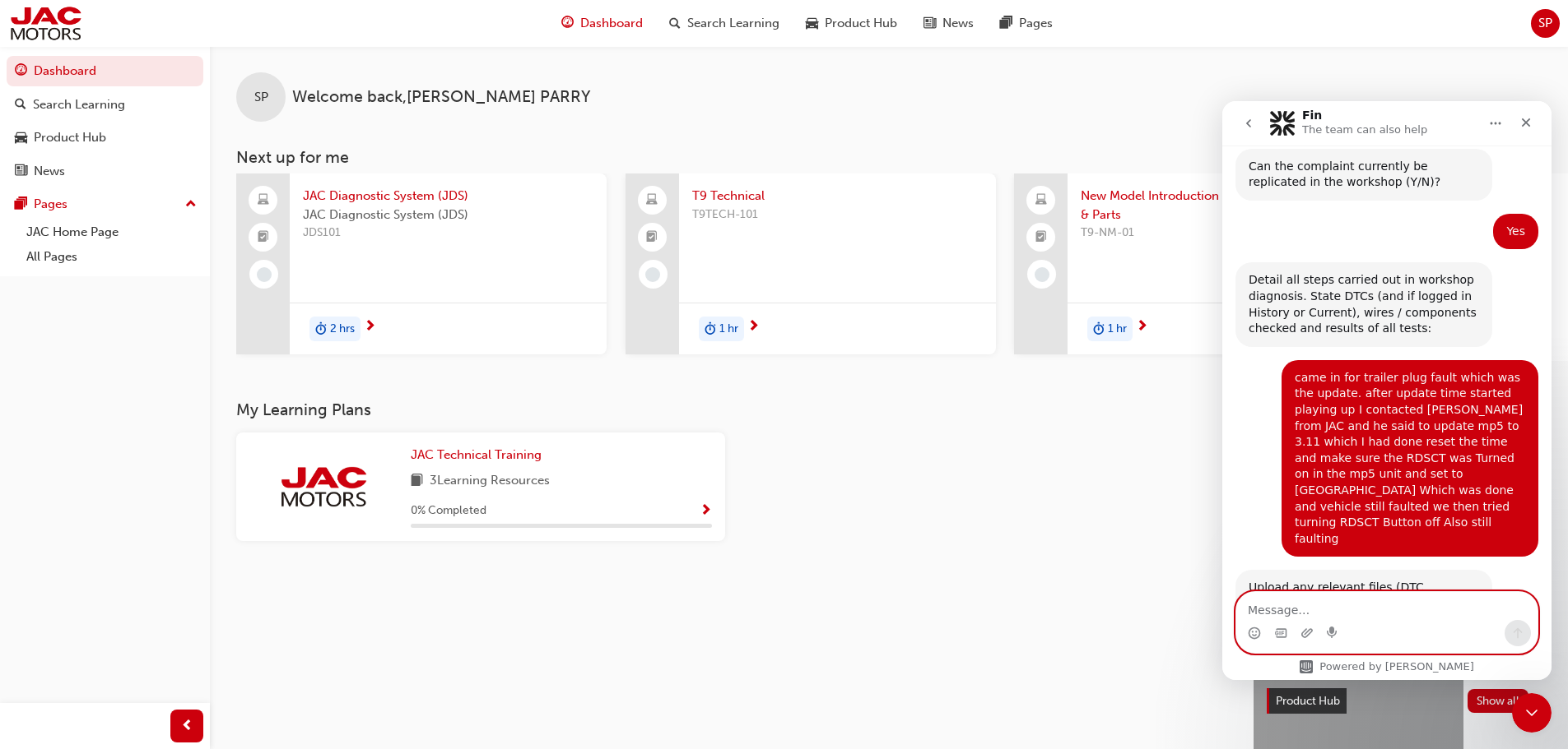
click at [1309, 614] on textarea "Message…" at bounding box center [1387, 606] width 301 height 28
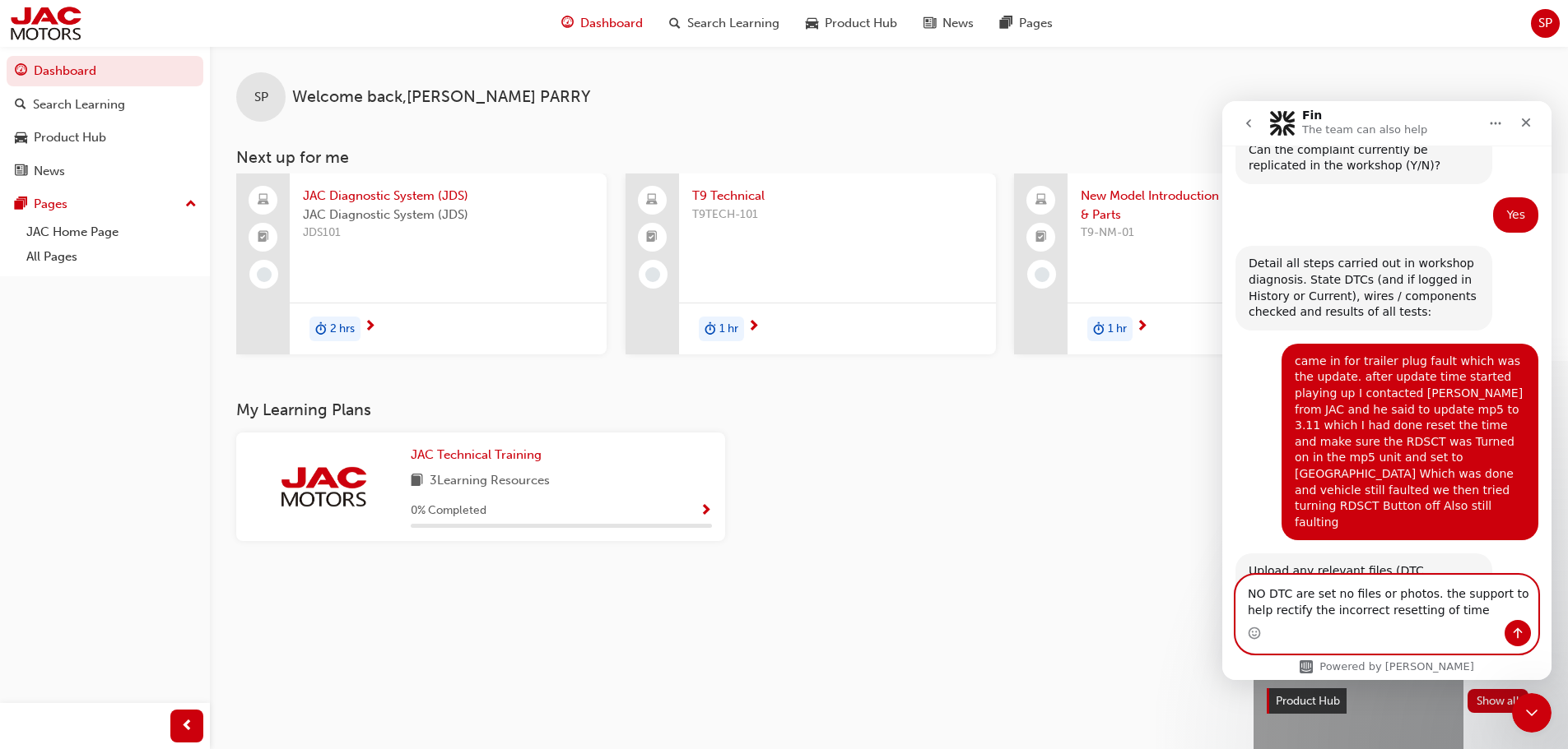
click at [1421, 594] on textarea "NO DTC are set no files or photos. the support to help rectify the incorrect re…" at bounding box center [1387, 598] width 301 height 44
click at [1465, 613] on textarea "NO DTC are set no files or photos. Need the support to help rectify the incorre…" at bounding box center [1387, 589] width 301 height 61
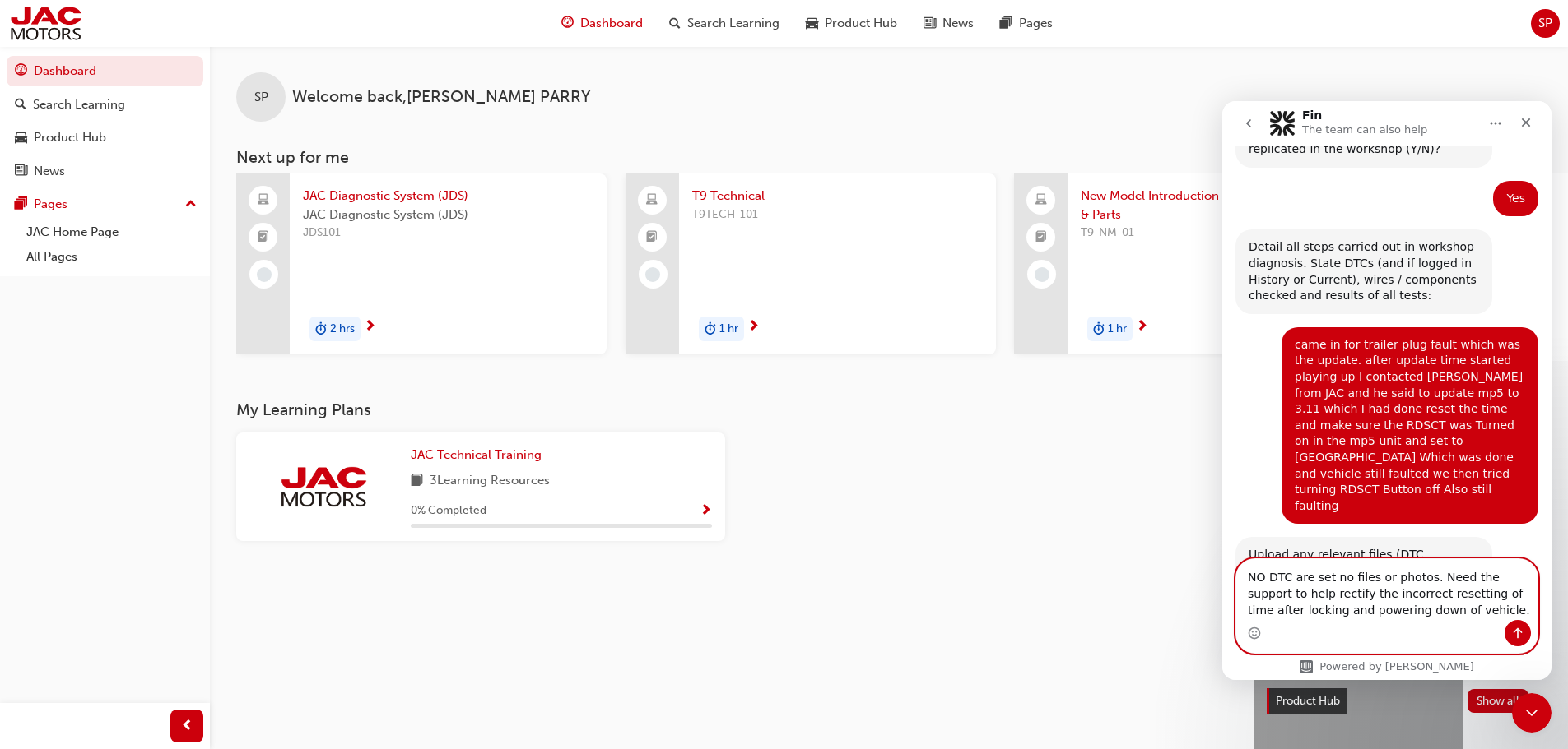
type textarea "NO DTC are set no files or photos. Need the support to help rectify the incorre…"
click at [1520, 626] on button "Send a message…" at bounding box center [1517, 633] width 26 height 26
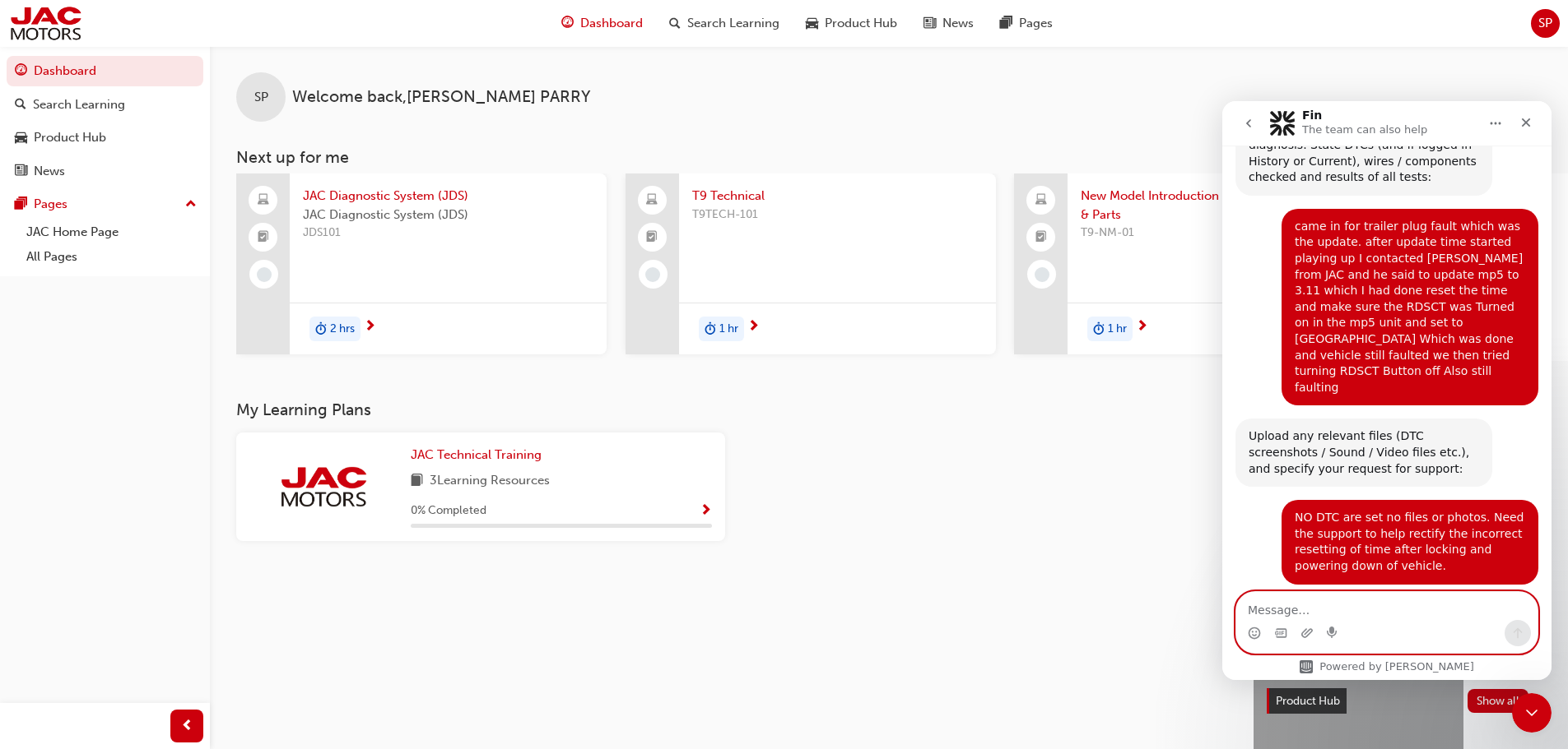
scroll to position [1195, 0]
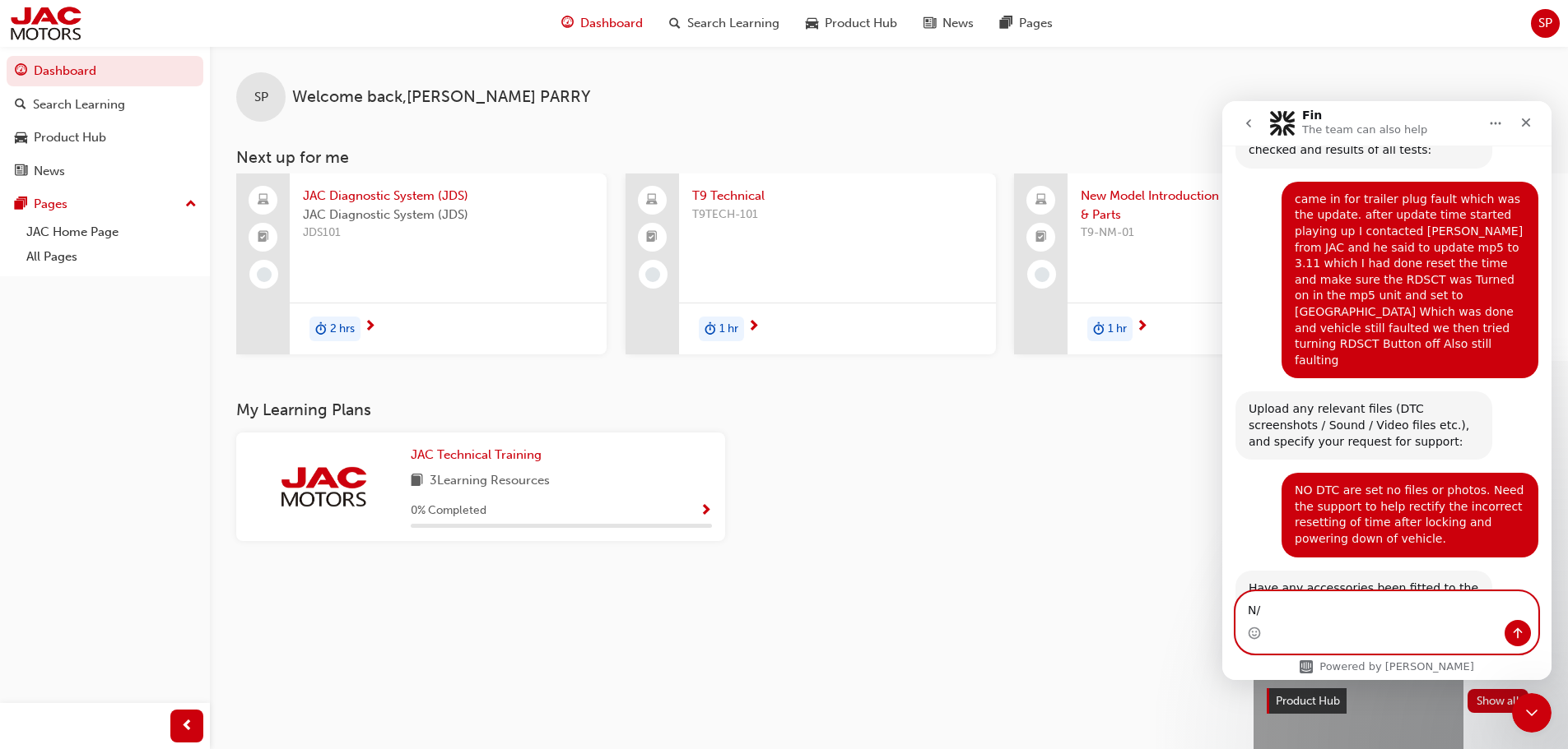
type textarea "N/A"
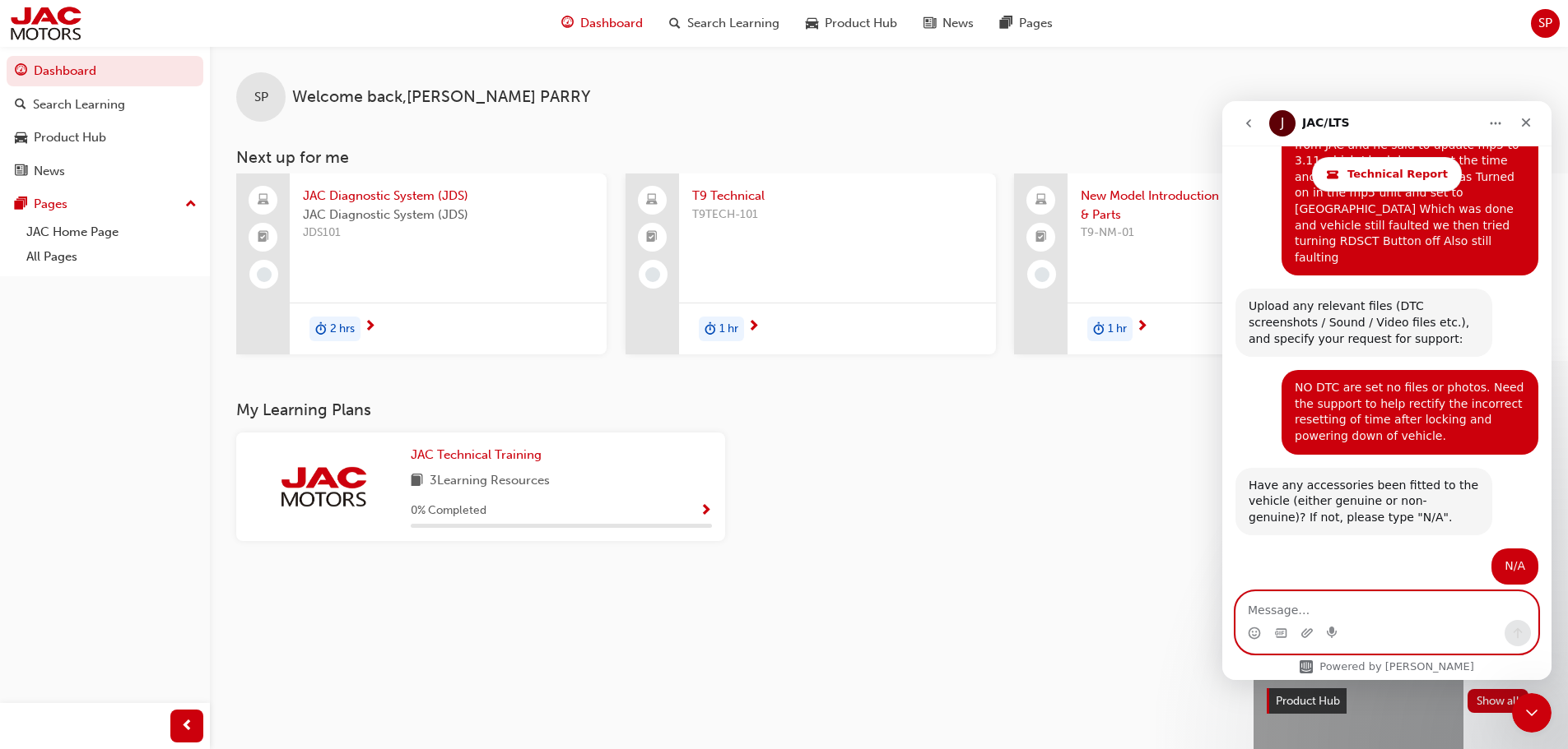
scroll to position [1441, 0]
